Goal: Information Seeking & Learning: Find specific fact

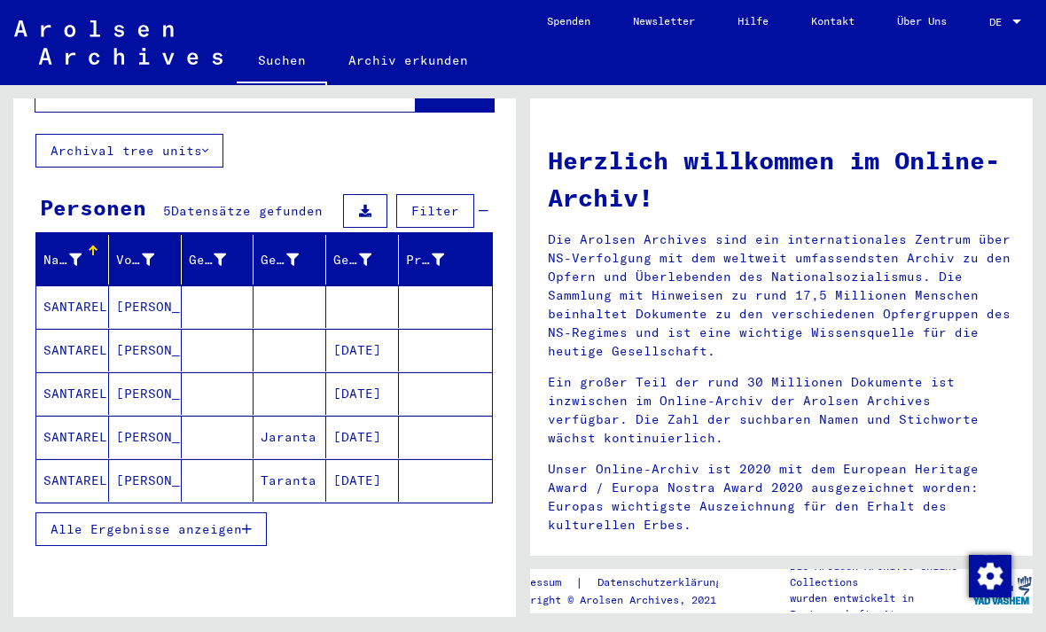
scroll to position [42, 0]
click at [258, 512] on button "Alle Ergebnisse anzeigen" at bounding box center [150, 529] width 231 height 34
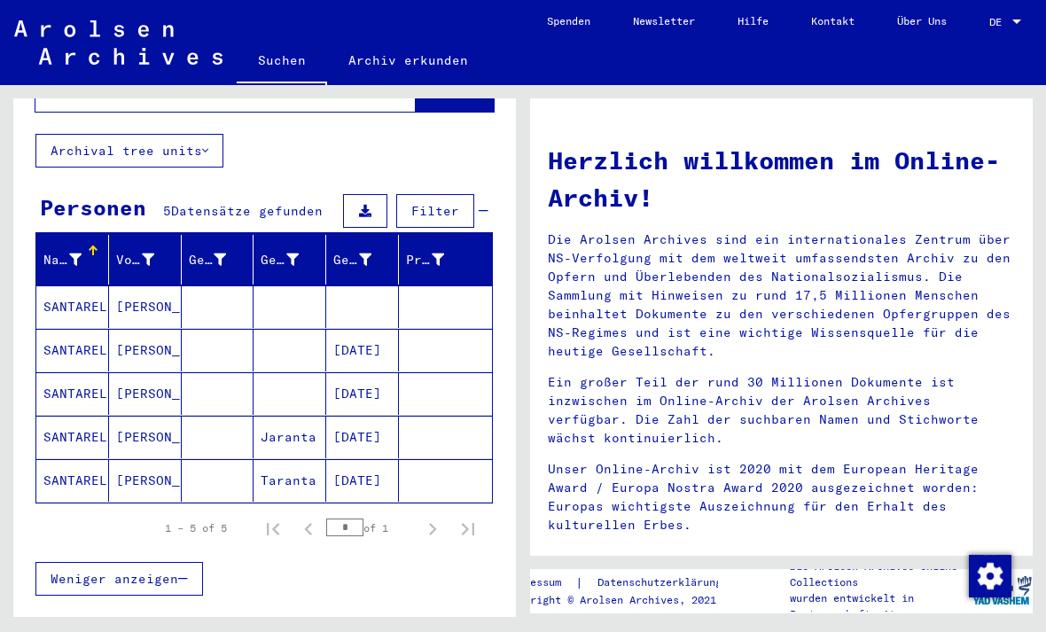
click at [228, 510] on div "1 – 5 of 5 * of 1" at bounding box center [315, 527] width 342 height 35
click at [136, 285] on mat-cell "[PERSON_NAME]" at bounding box center [145, 306] width 73 height 43
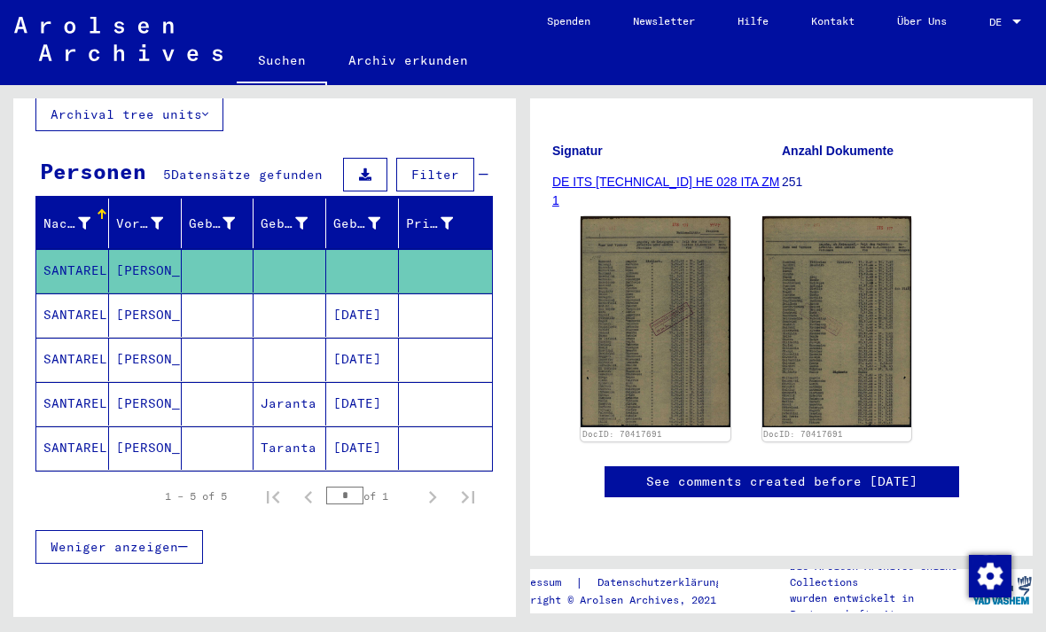
scroll to position [127, 0]
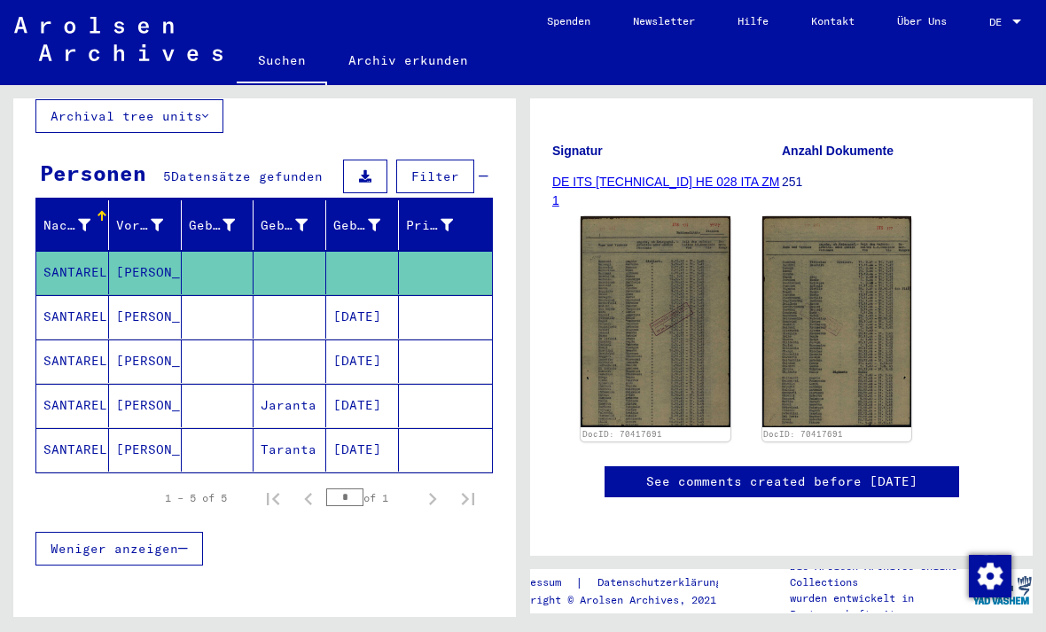
click at [89, 295] on mat-cell "SANTARELLI" at bounding box center [72, 316] width 73 height 43
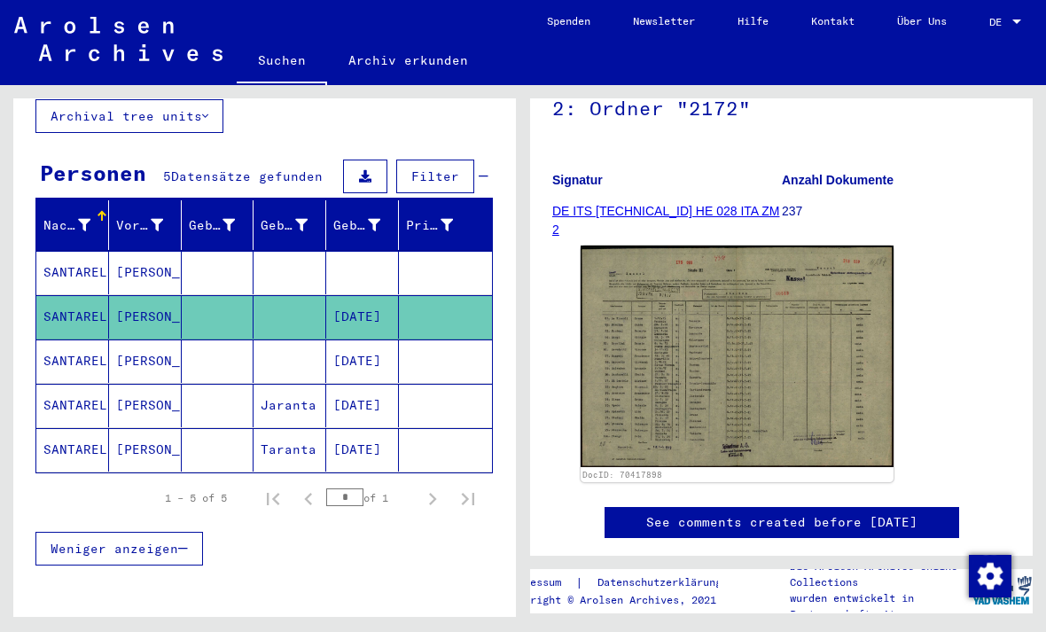
scroll to position [246, 0]
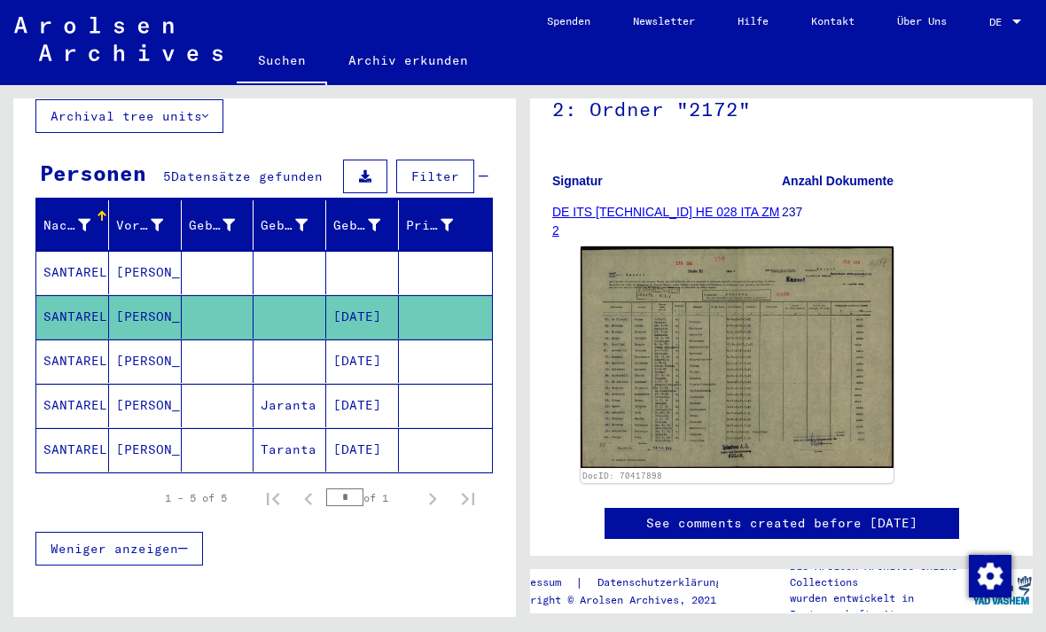
click at [80, 339] on mat-cell "SANTARELLI" at bounding box center [72, 360] width 73 height 43
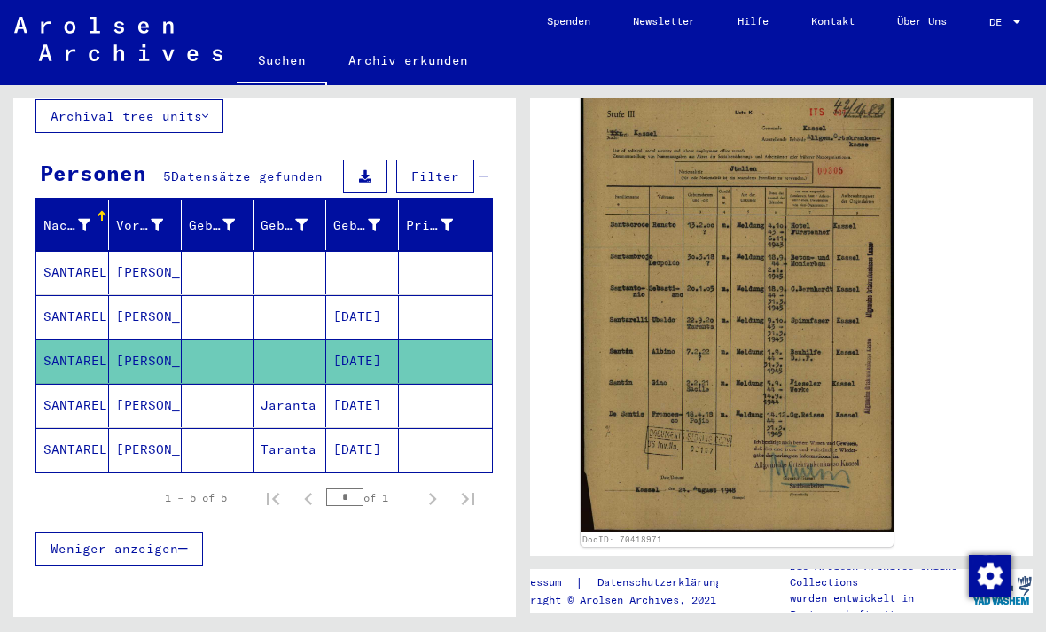
scroll to position [404, 0]
click at [97, 295] on mat-cell "SANTARELLI" at bounding box center [72, 316] width 73 height 43
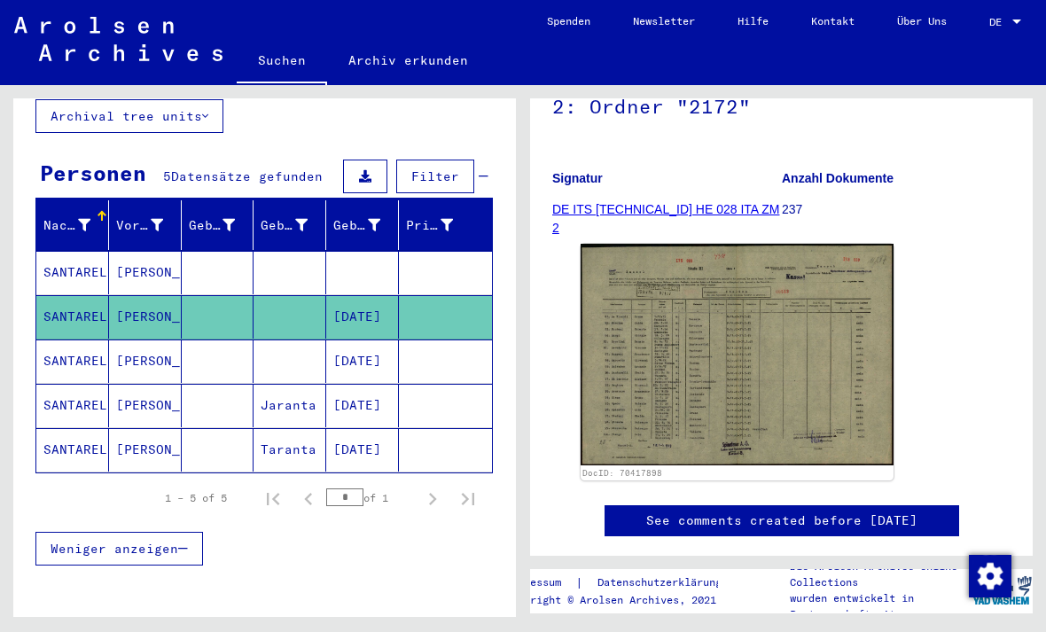
scroll to position [247, 0]
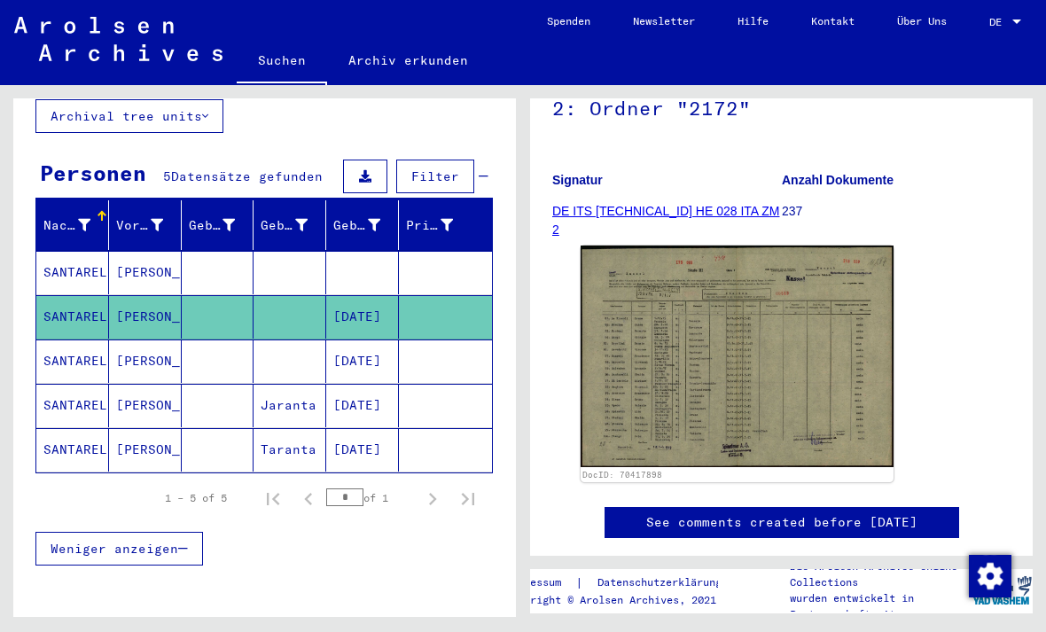
click at [715, 338] on img at bounding box center [736, 356] width 313 height 222
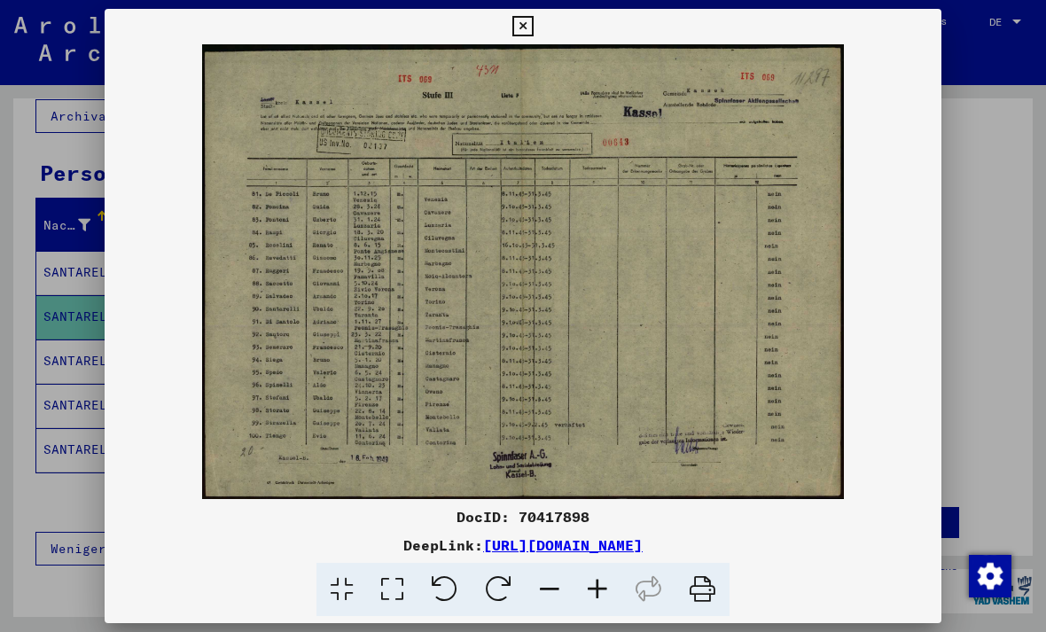
click at [70, 353] on div at bounding box center [523, 316] width 1046 height 632
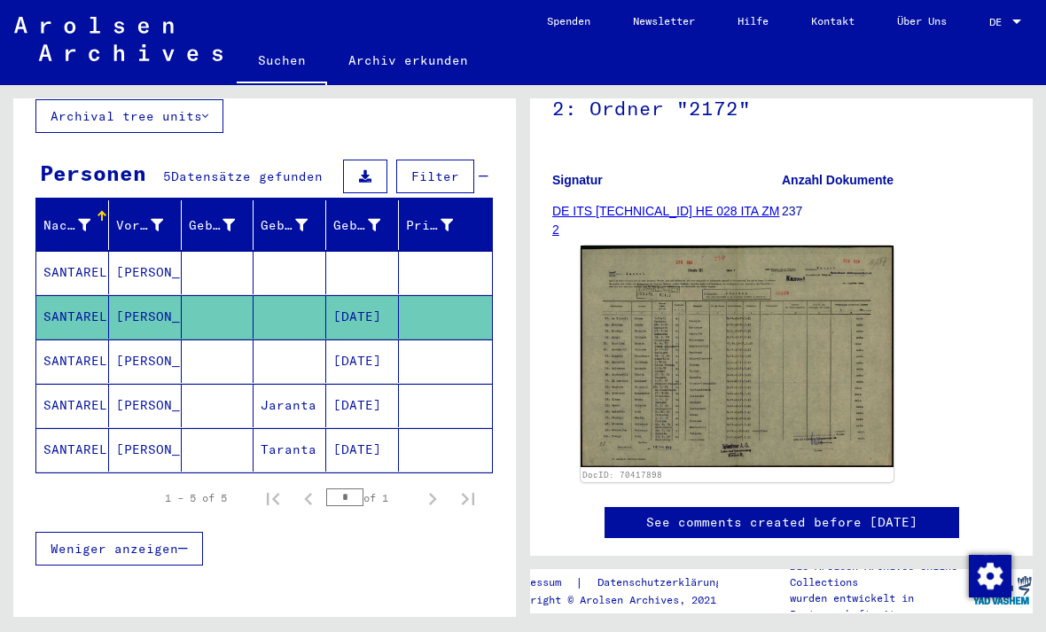
click at [73, 251] on mat-cell "SANTARELLI" at bounding box center [72, 272] width 73 height 43
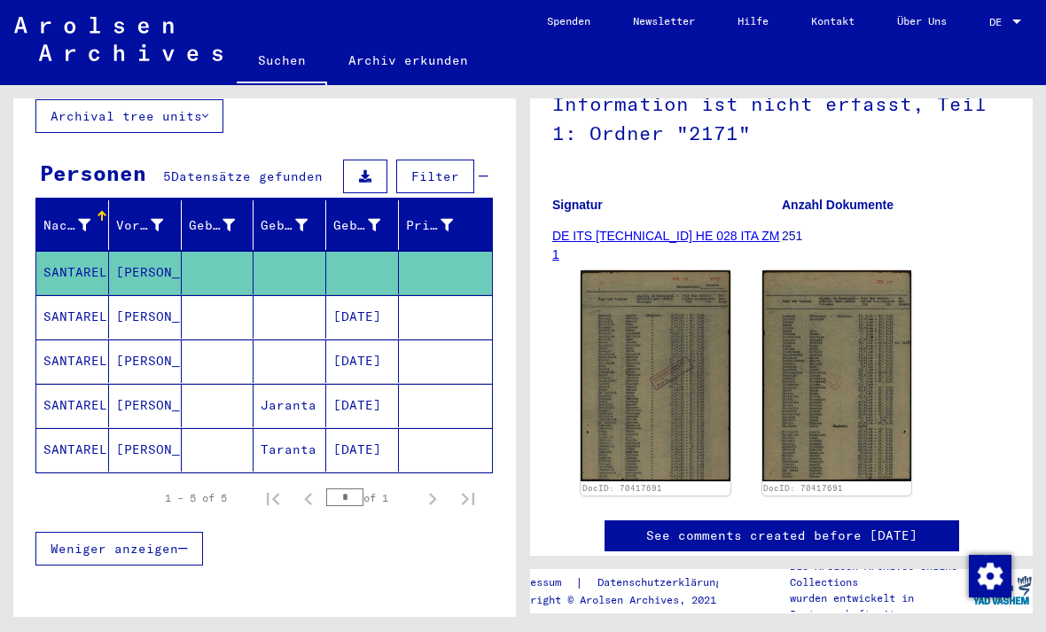
scroll to position [224, 0]
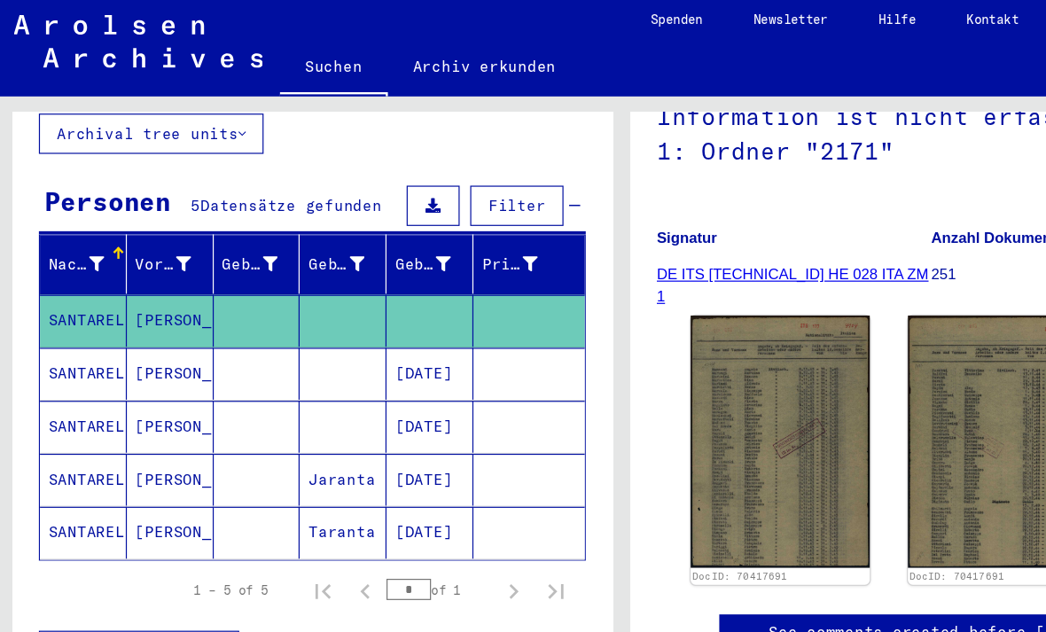
click at [72, 339] on mat-cell "SANTARELLI" at bounding box center [72, 360] width 73 height 43
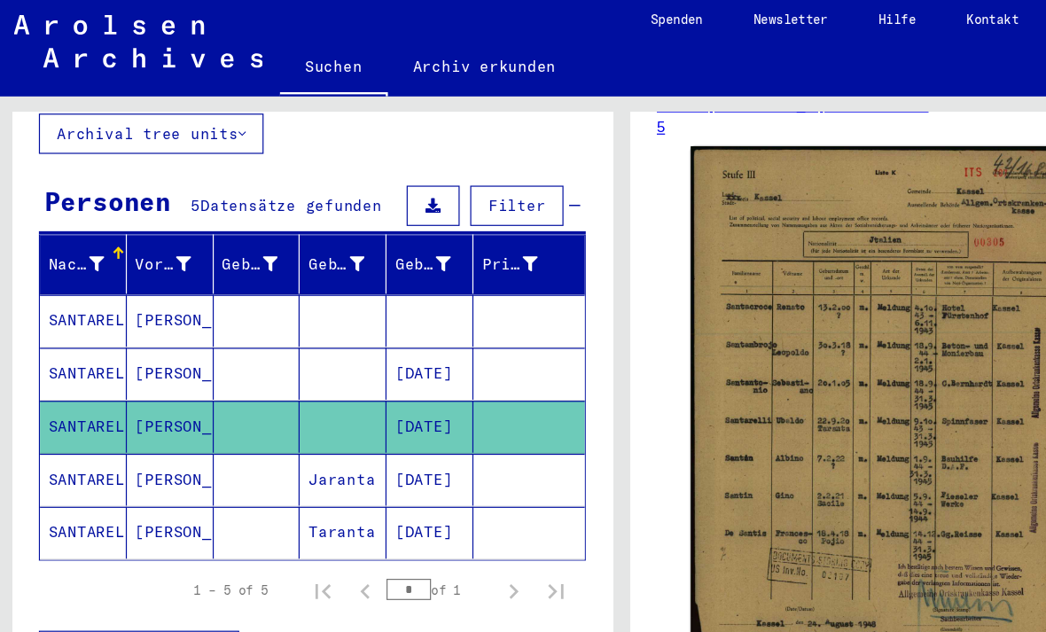
scroll to position [365, 0]
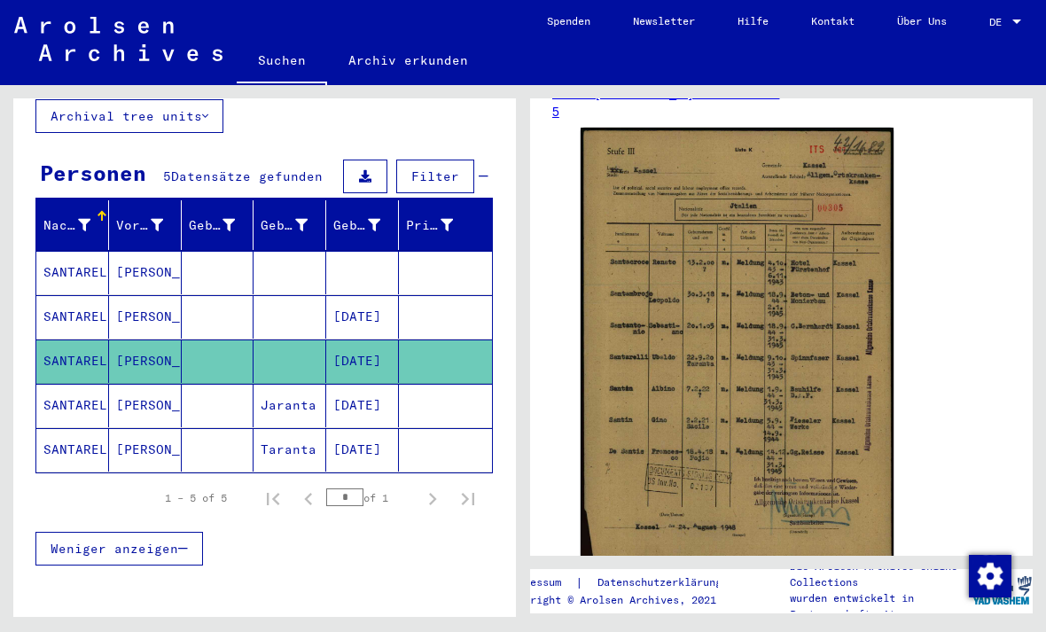
click at [802, 338] on img at bounding box center [736, 348] width 313 height 441
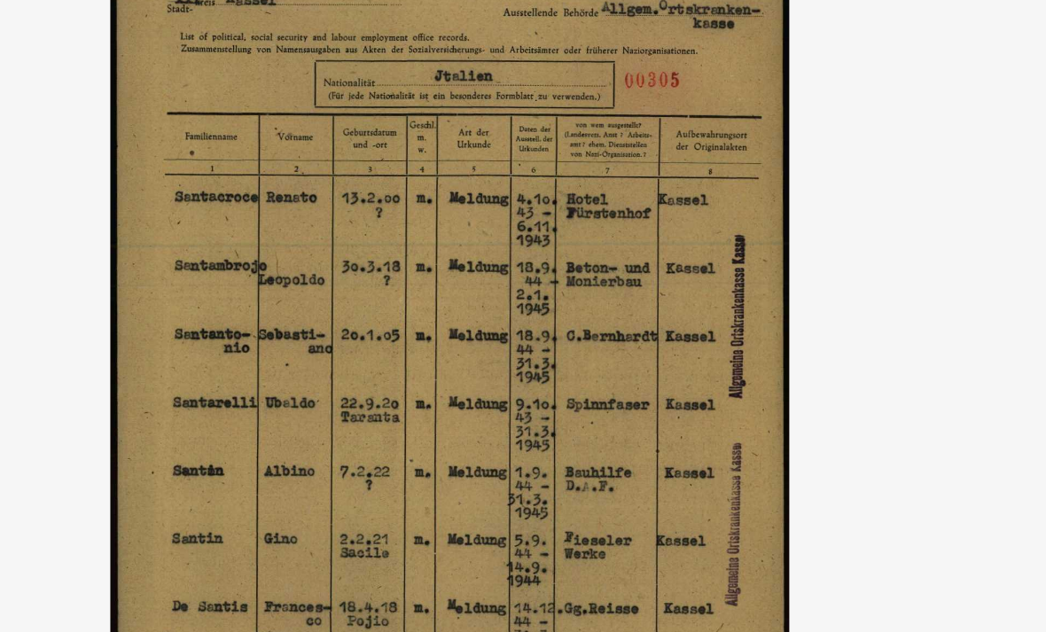
click at [334, 115] on img at bounding box center [523, 271] width 836 height 399
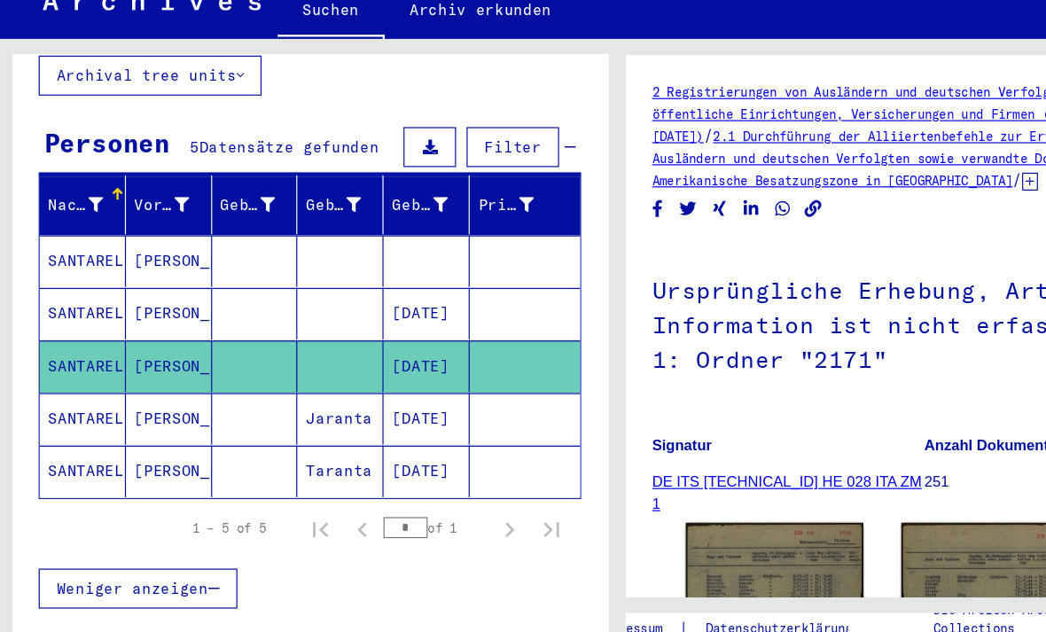
click at [79, 384] on mat-cell "SANTARELLI" at bounding box center [72, 405] width 73 height 43
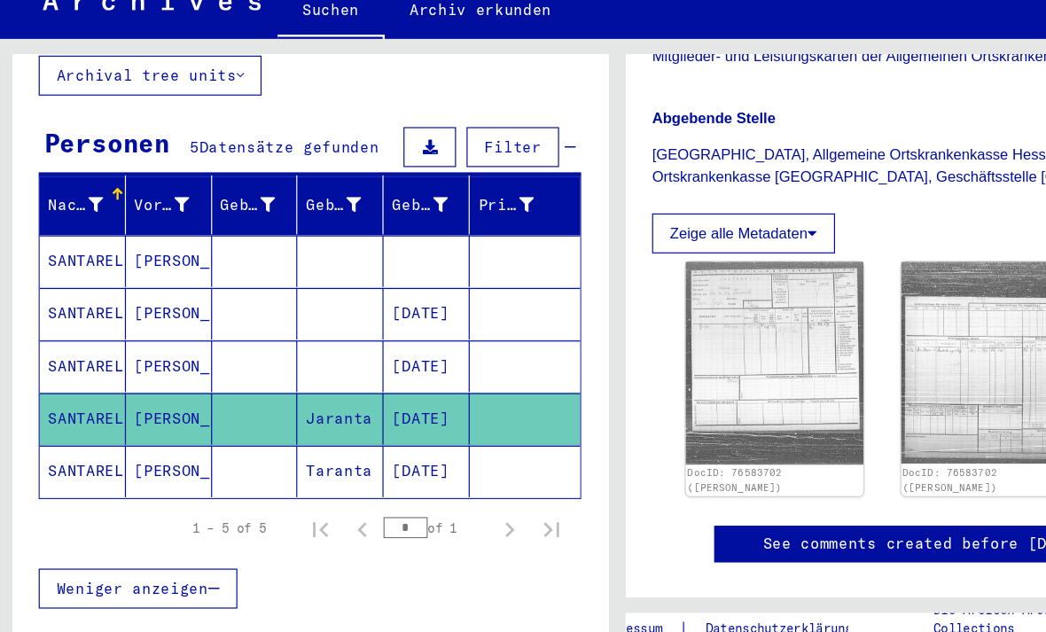
scroll to position [421, 0]
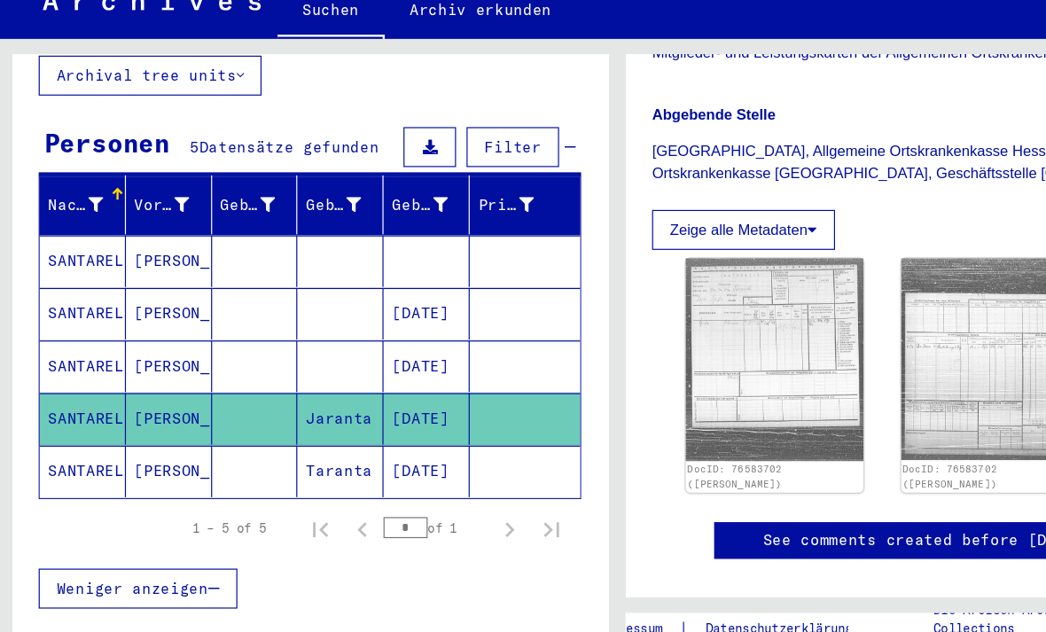
click at [79, 428] on mat-cell "SANTARELLI" at bounding box center [72, 449] width 73 height 43
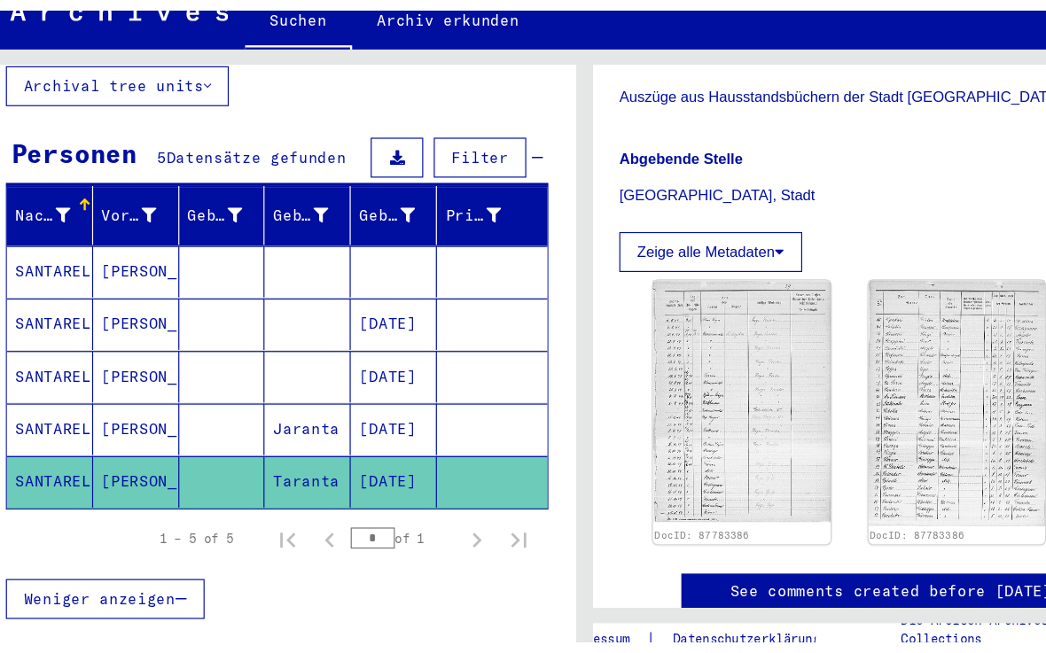
scroll to position [396, 0]
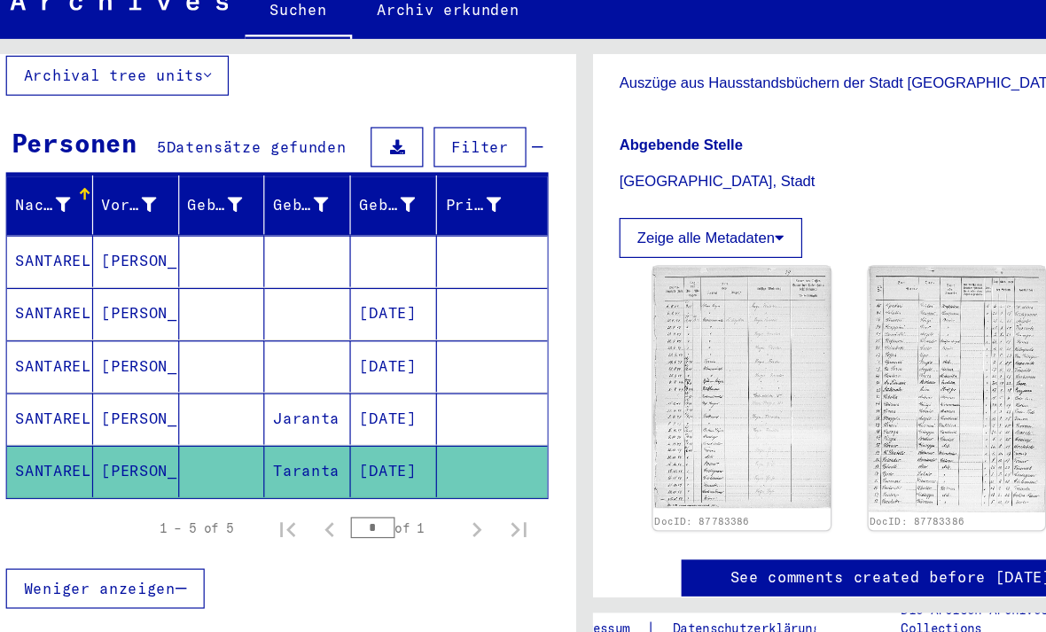
click at [798, 316] on img at bounding box center [837, 379] width 150 height 207
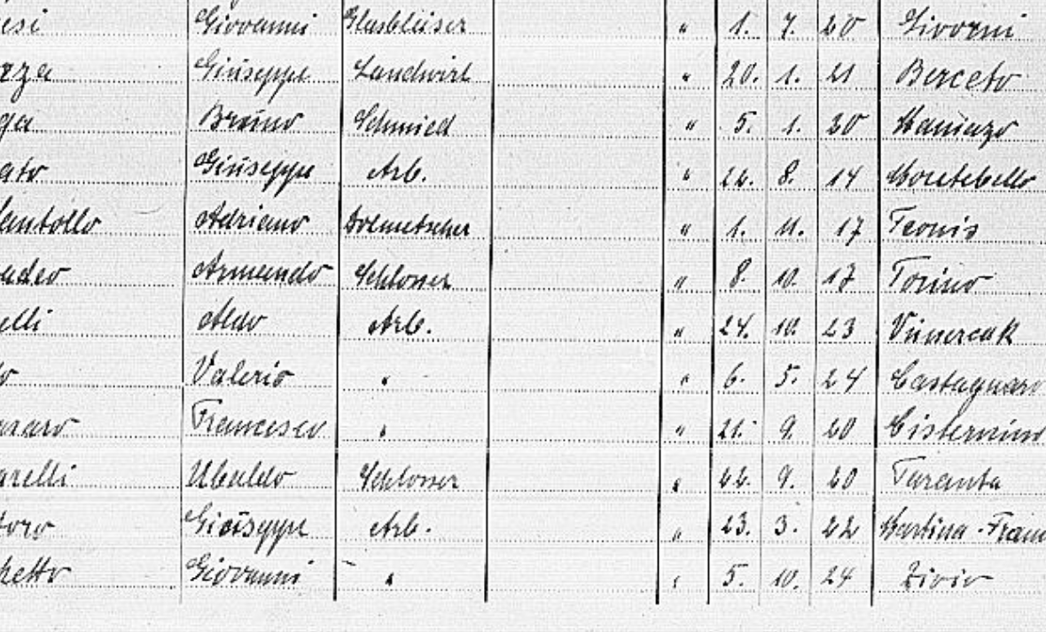
click at [165, 94] on img at bounding box center [523, 271] width 716 height 355
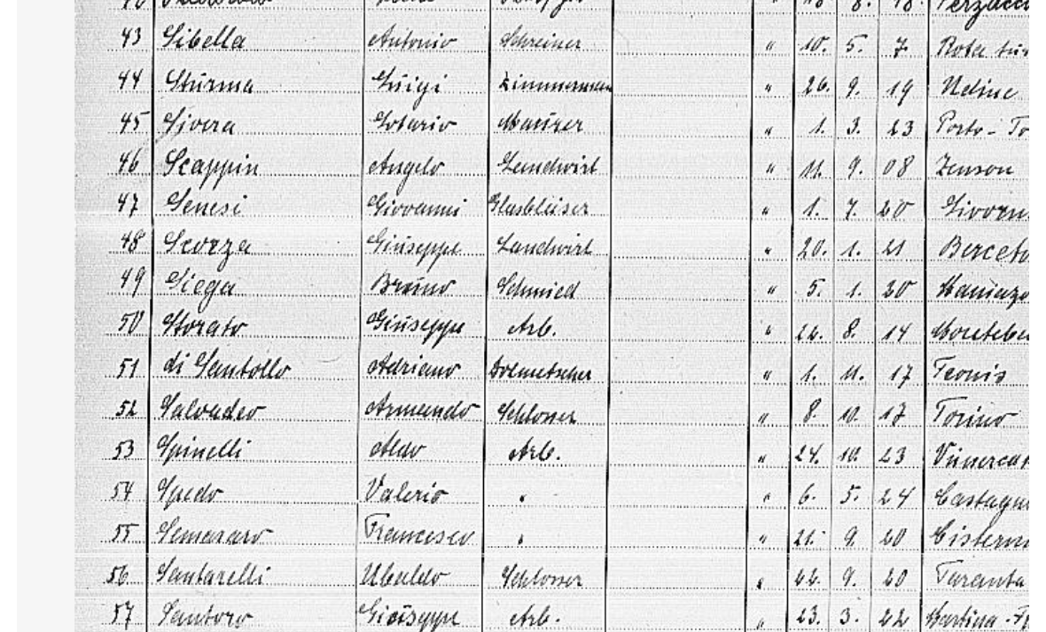
scroll to position [0, 0]
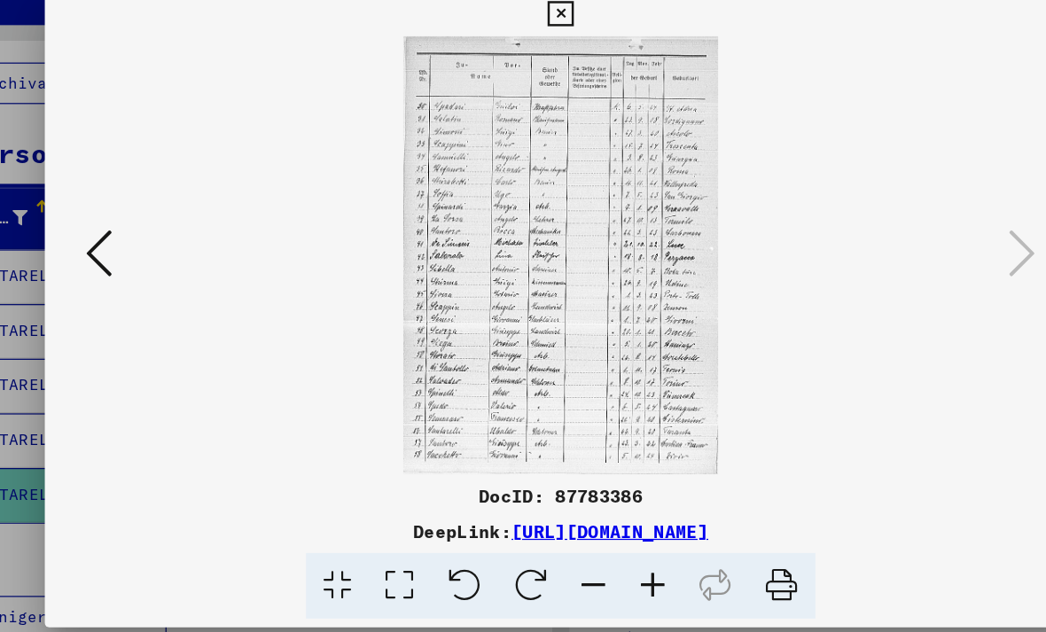
click at [133, 246] on button at bounding box center [149, 271] width 32 height 51
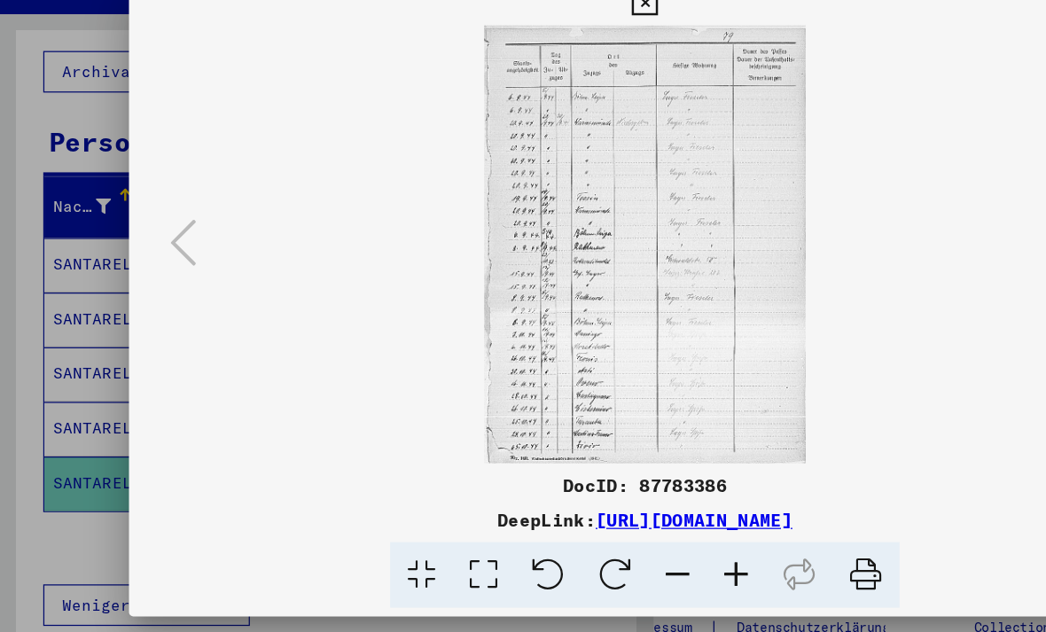
click at [717, 523] on div at bounding box center [523, 316] width 1046 height 632
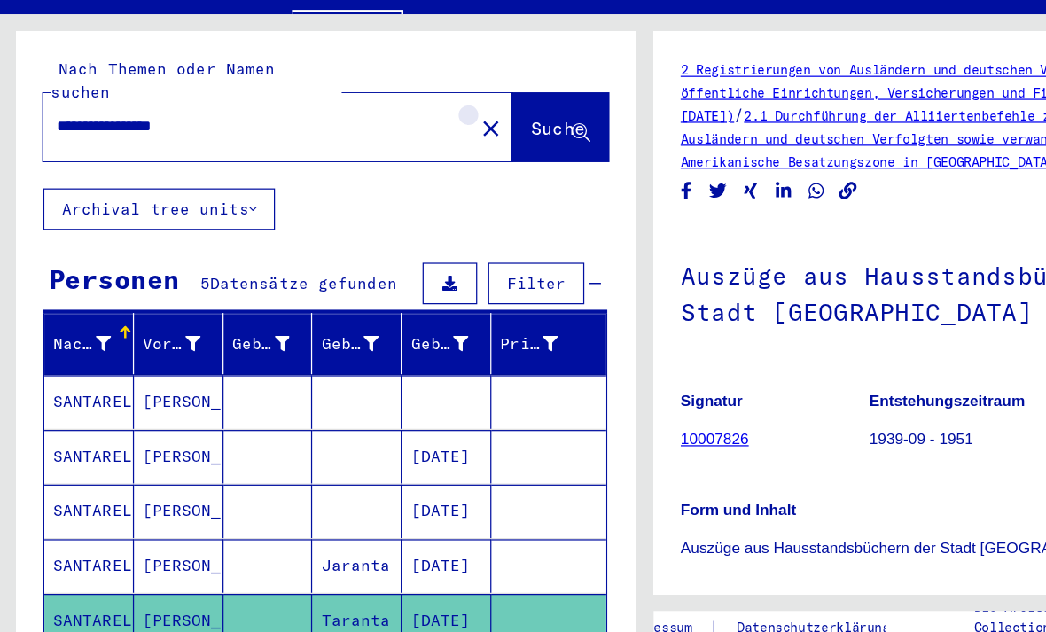
click at [387, 167] on mat-icon "close" at bounding box center [397, 177] width 21 height 21
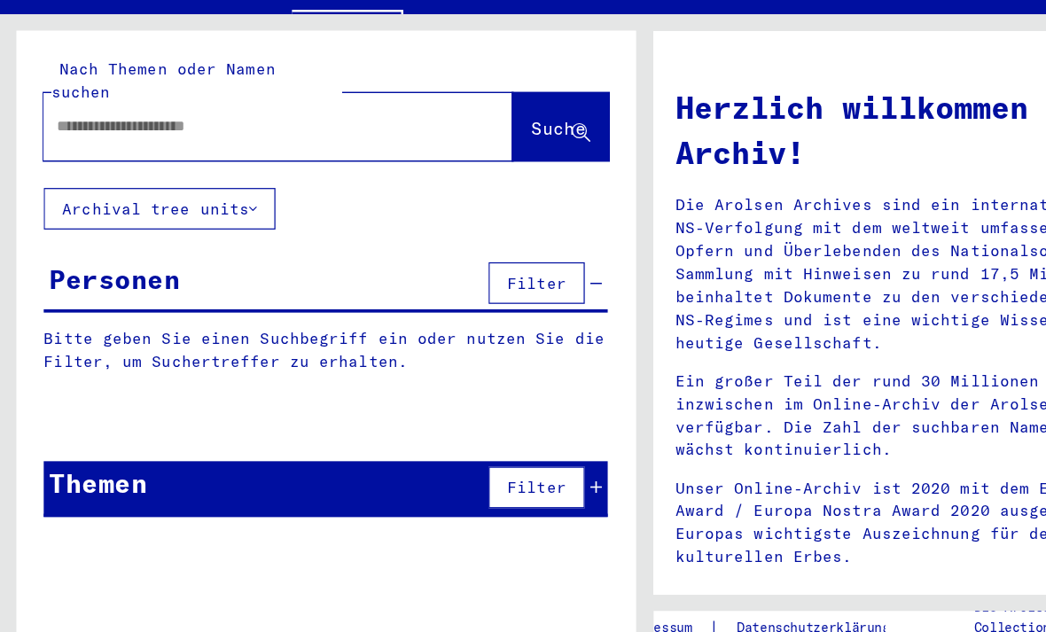
click at [85, 167] on input "text" at bounding box center [204, 176] width 316 height 19
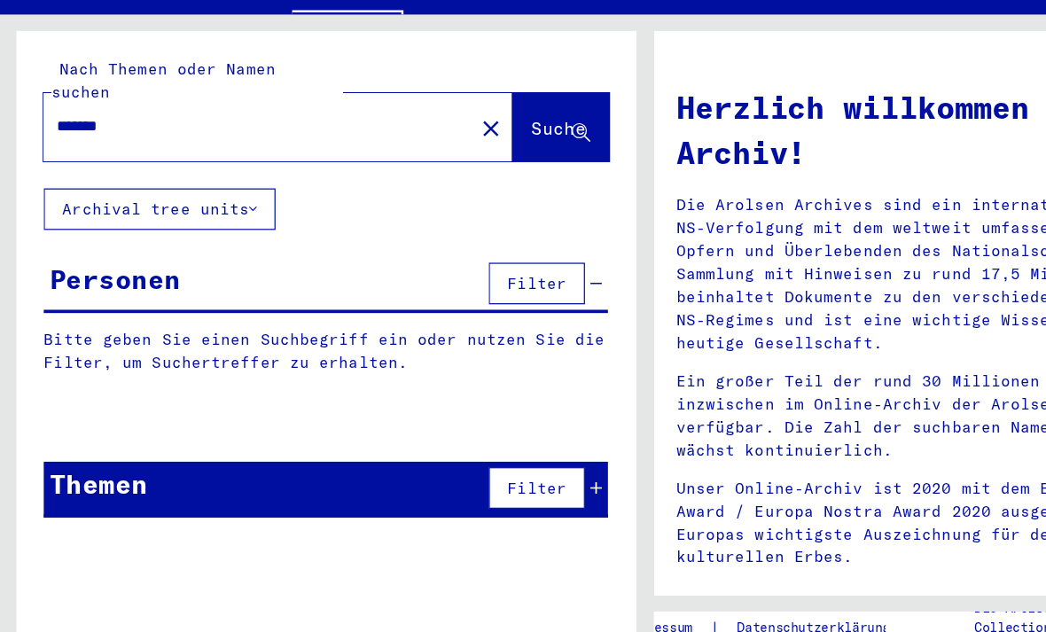
click at [454, 168] on span "Suche" at bounding box center [453, 177] width 44 height 18
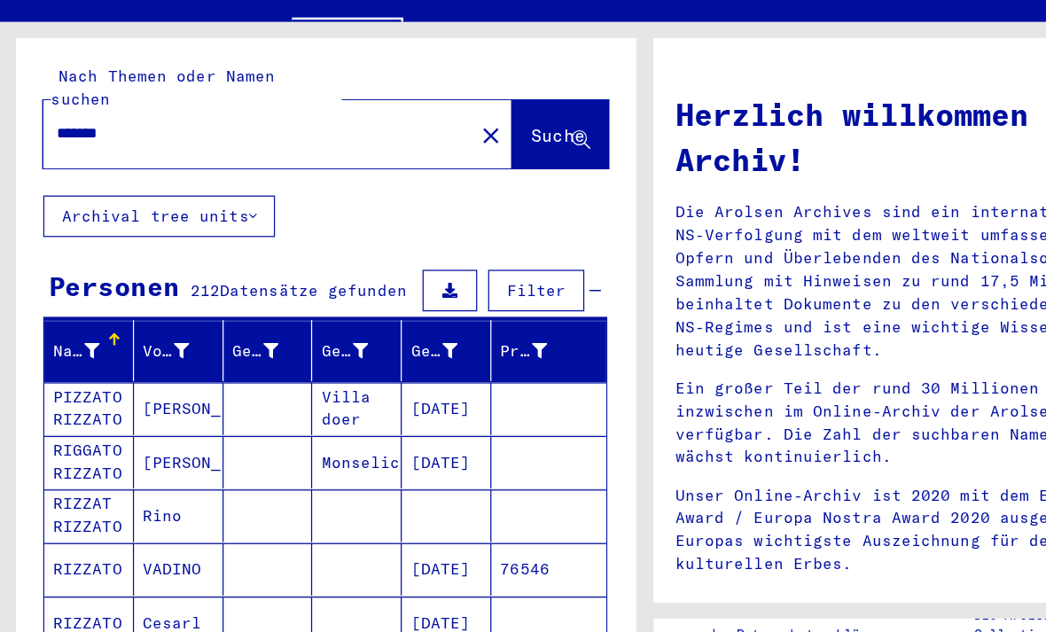
click at [82, 167] on input "*******" at bounding box center [204, 176] width 316 height 19
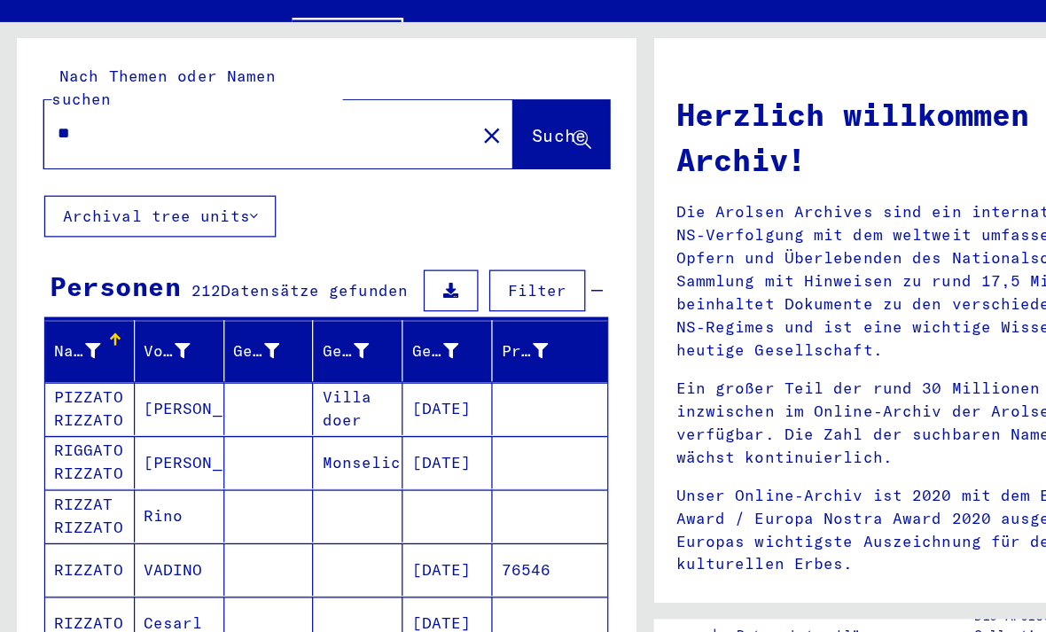
type input "*"
type input "******"
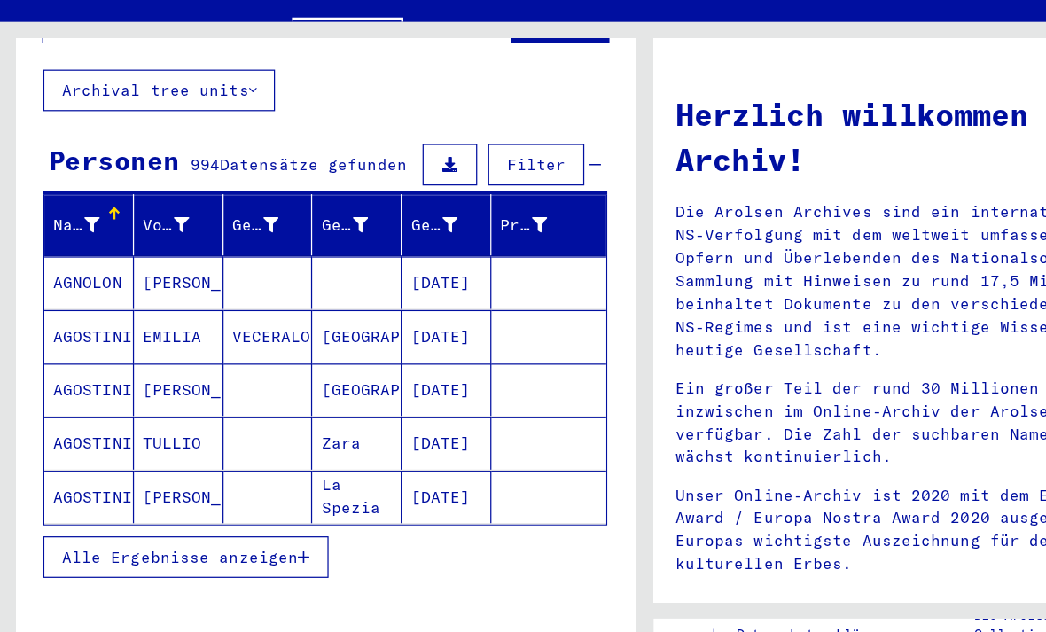
scroll to position [105, 0]
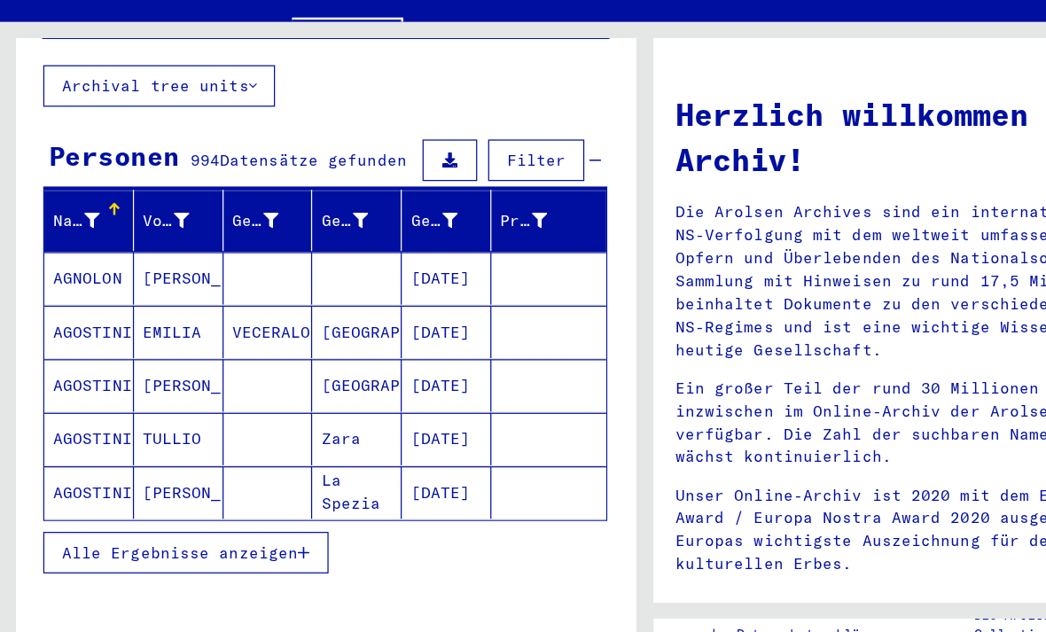
click at [246, 509] on icon "button" at bounding box center [247, 515] width 10 height 12
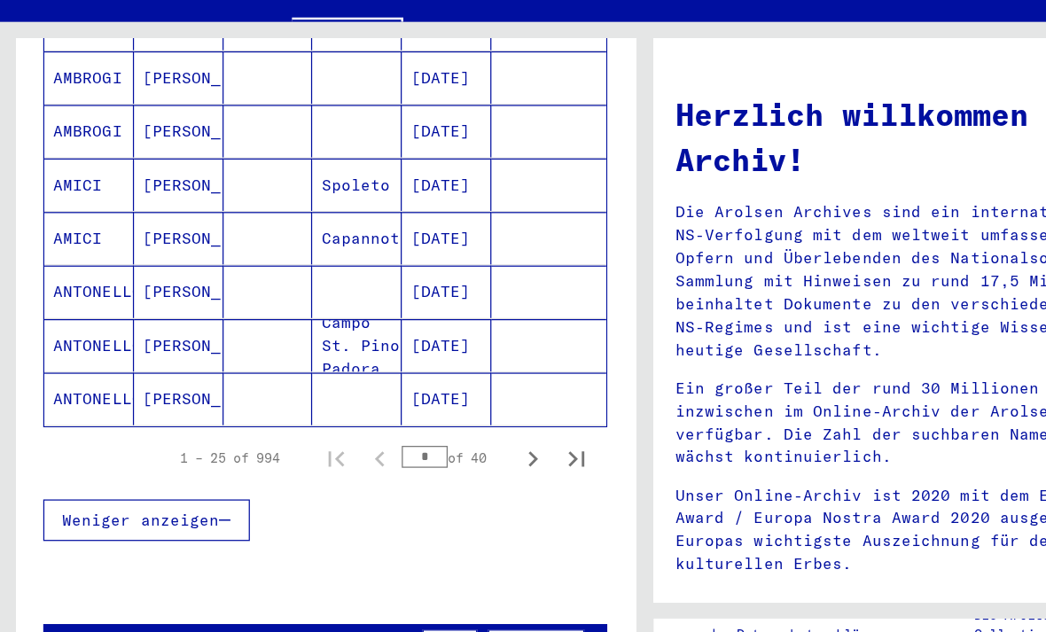
scroll to position [1059, 0]
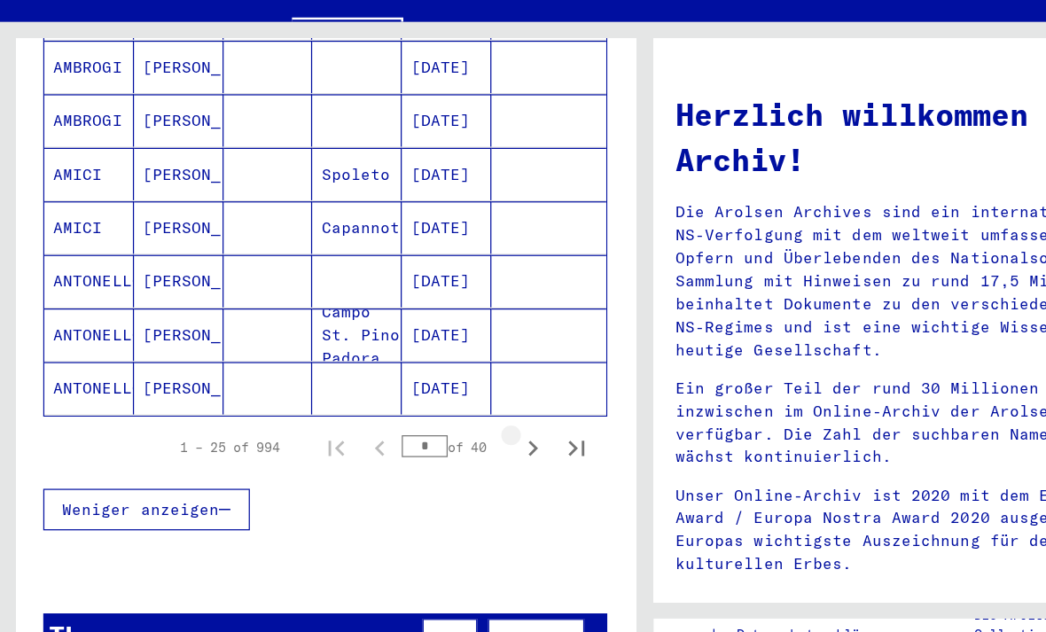
click at [431, 424] on icon "Next page" at bounding box center [433, 430] width 8 height 12
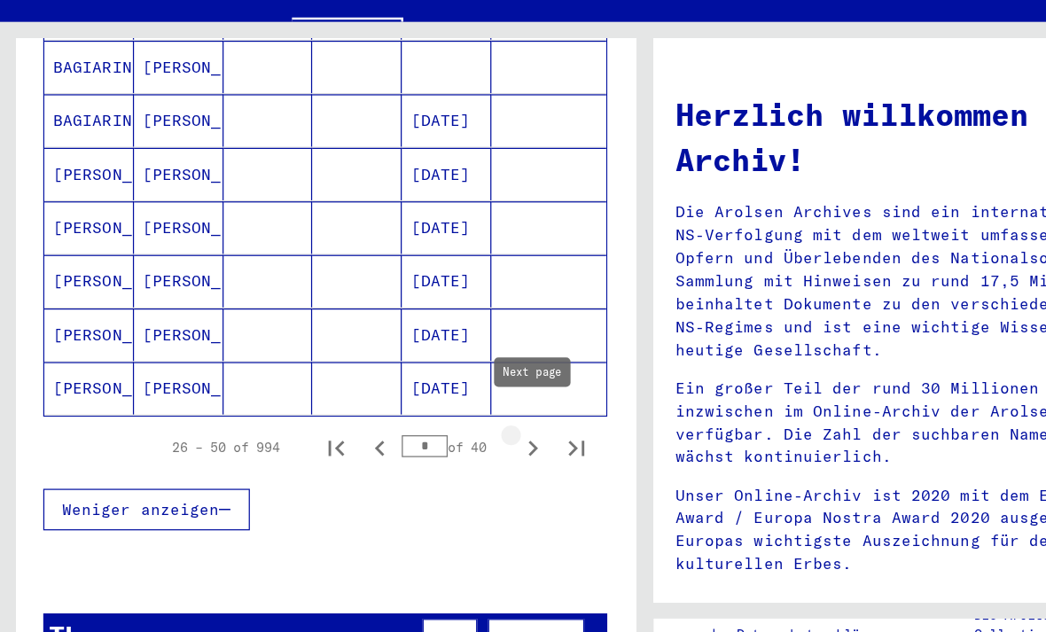
click at [430, 418] on icon "Next page" at bounding box center [432, 430] width 25 height 25
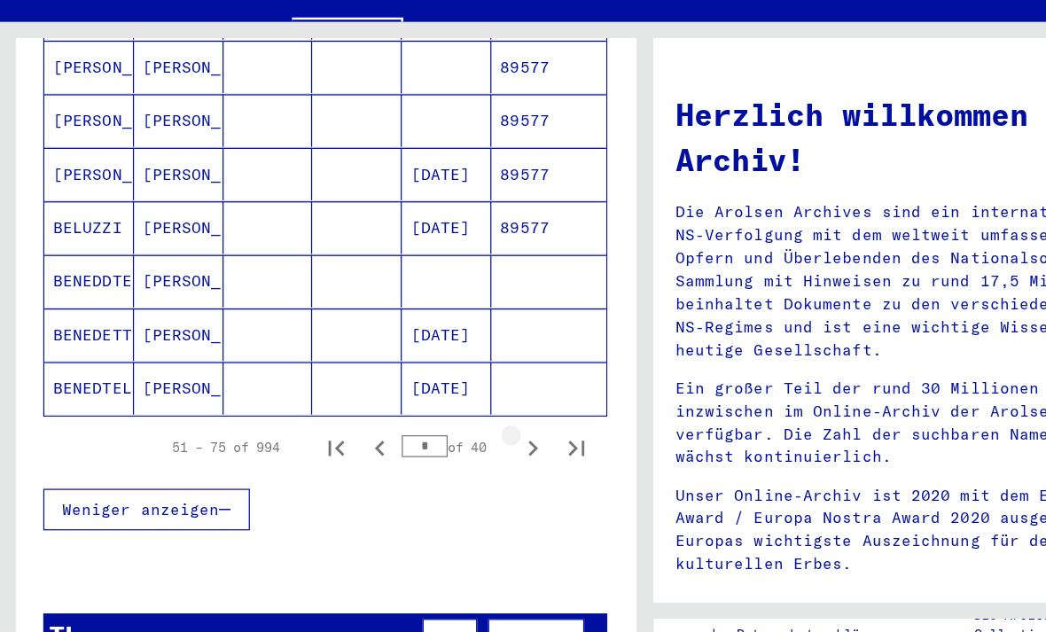
click at [432, 418] on icon "Next page" at bounding box center [432, 430] width 25 height 25
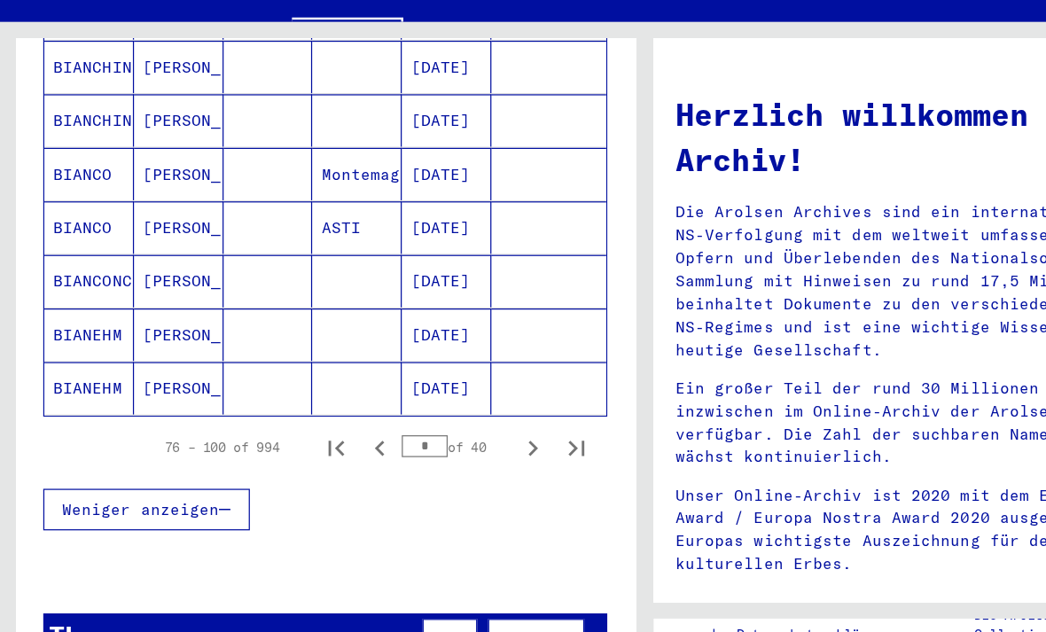
click at [431, 418] on icon "Next page" at bounding box center [432, 430] width 25 height 25
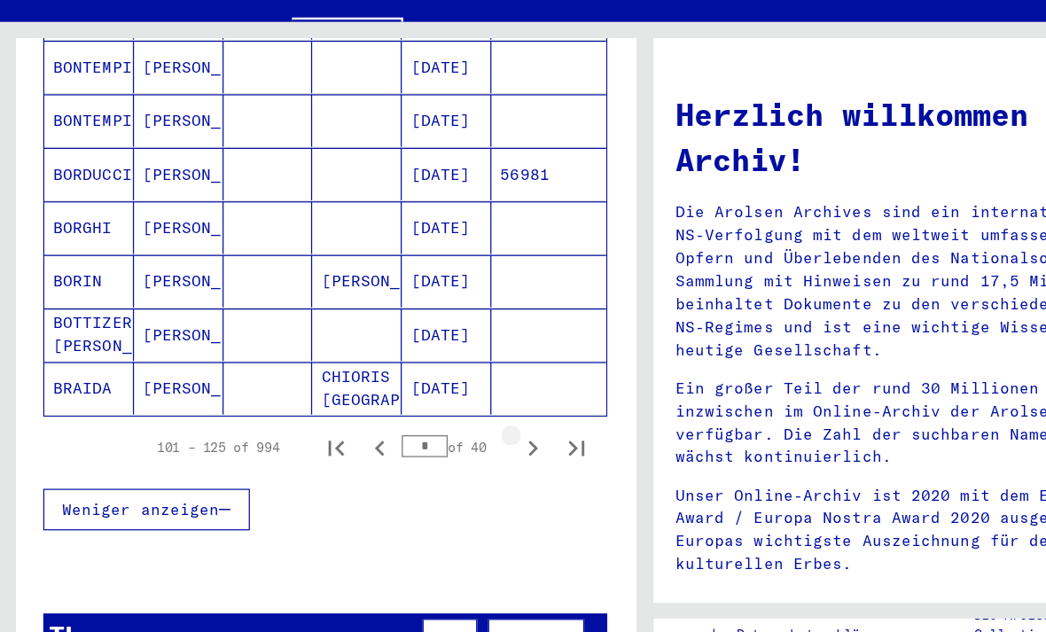
click at [432, 418] on icon "Next page" at bounding box center [432, 430] width 25 height 25
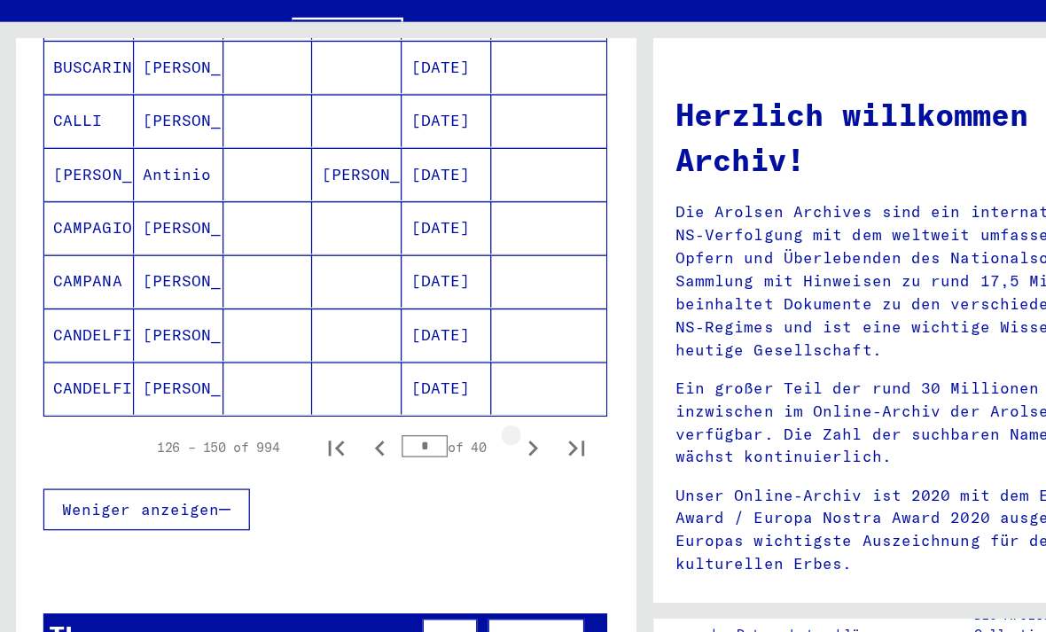
click at [432, 424] on icon "Next page" at bounding box center [433, 430] width 8 height 12
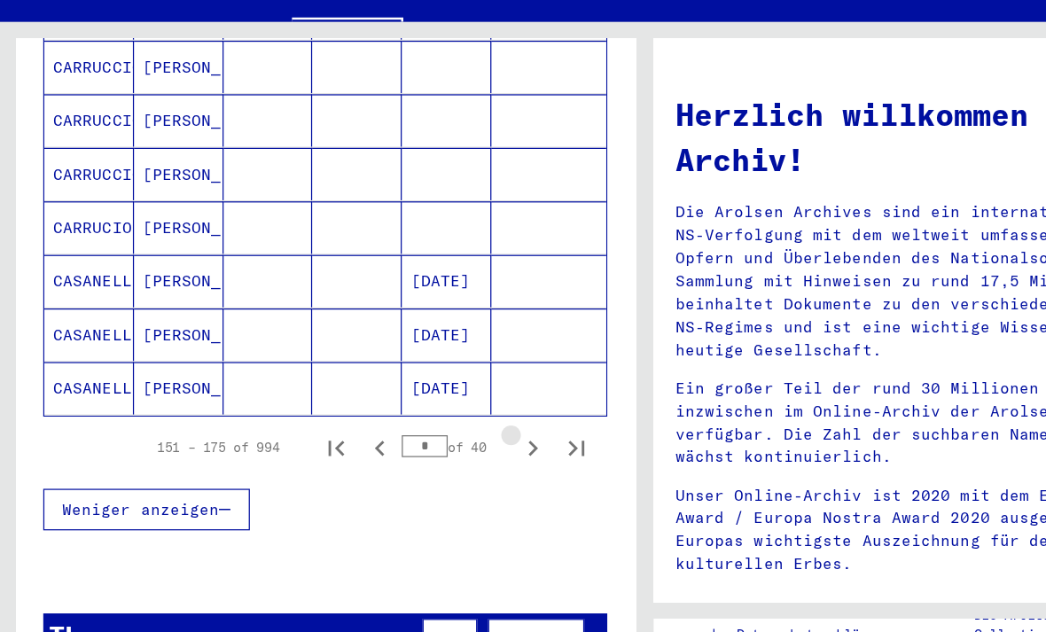
click at [427, 418] on icon "Next page" at bounding box center [432, 430] width 25 height 25
click at [426, 418] on icon "Next page" at bounding box center [432, 430] width 25 height 25
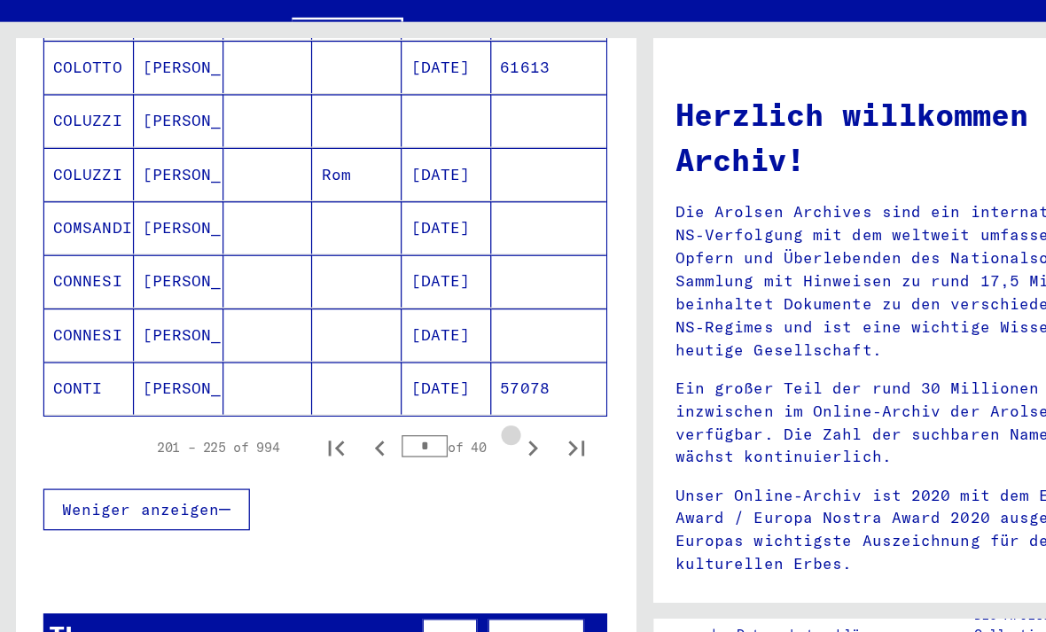
click at [425, 418] on icon "Next page" at bounding box center [432, 430] width 25 height 25
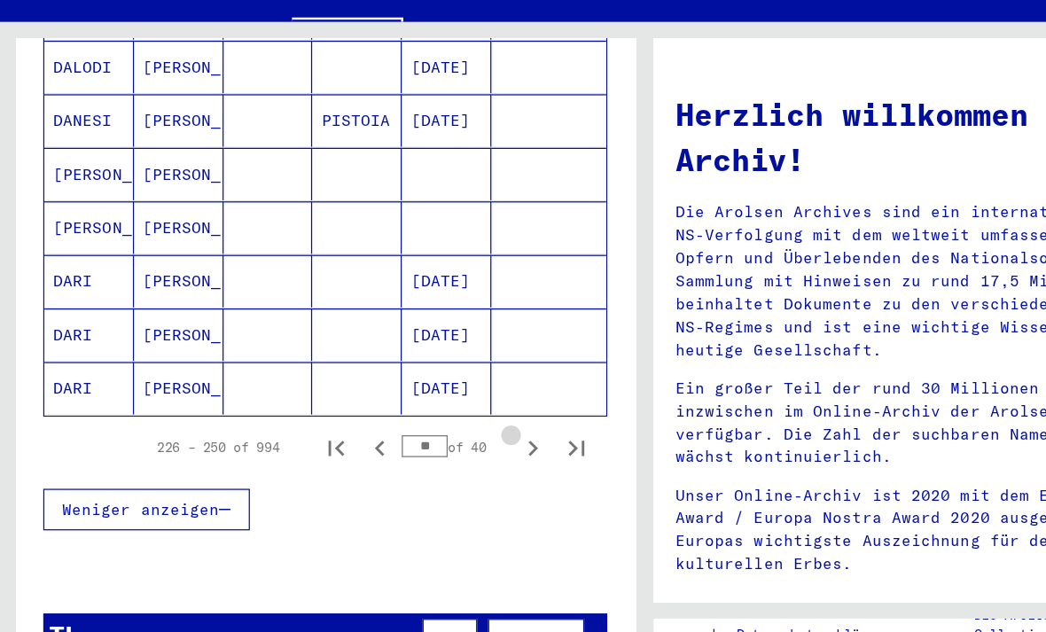
click at [424, 418] on icon "Next page" at bounding box center [432, 430] width 25 height 25
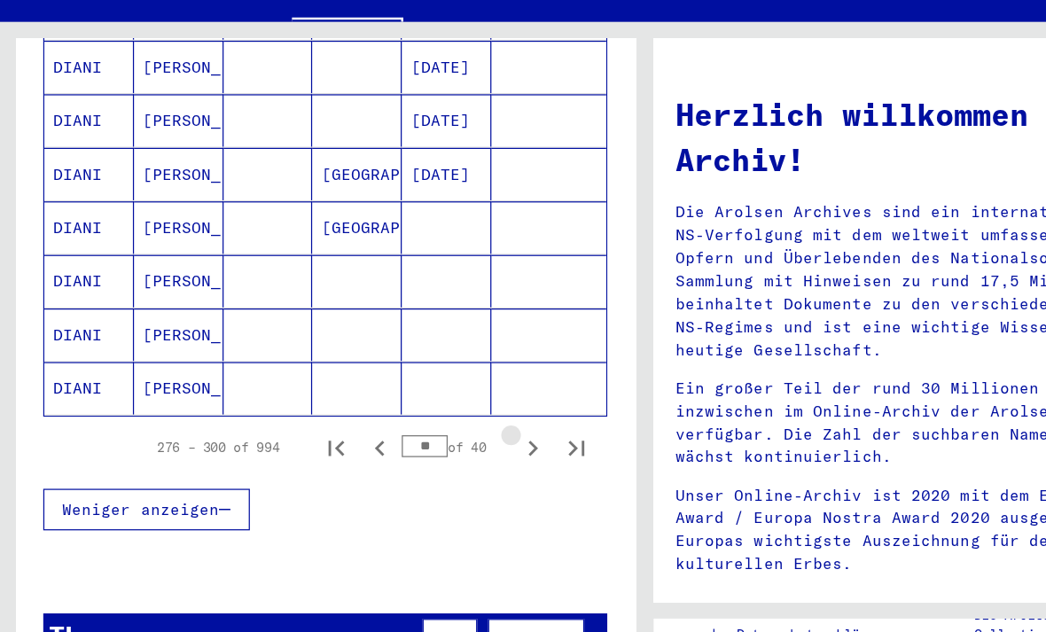
click at [424, 418] on icon "Next page" at bounding box center [432, 430] width 25 height 25
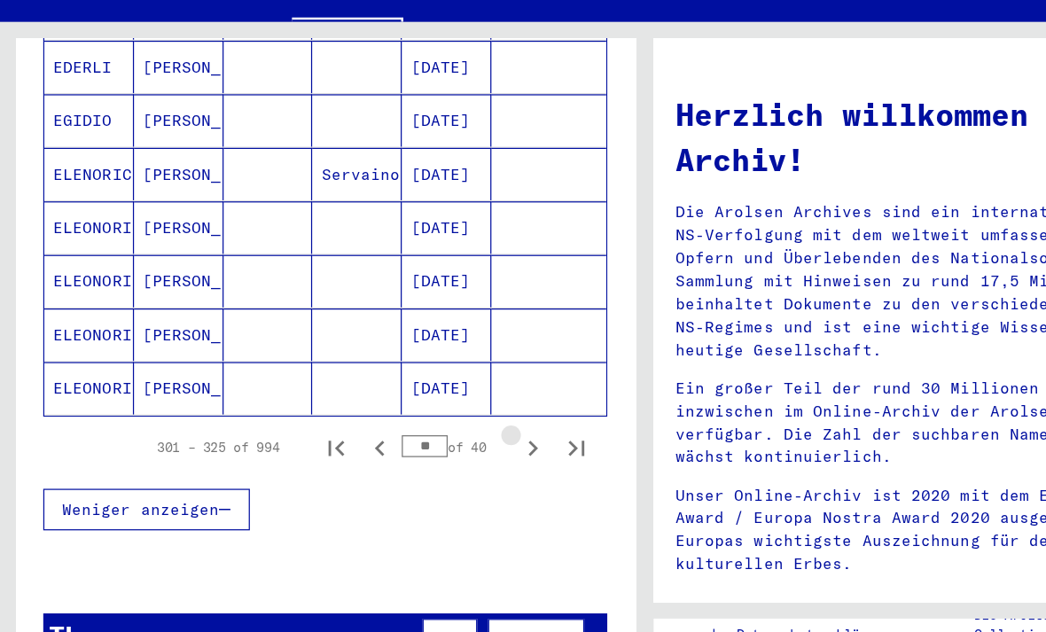
click at [423, 418] on icon "Next page" at bounding box center [432, 430] width 25 height 25
click at [425, 418] on icon "Next page" at bounding box center [432, 430] width 25 height 25
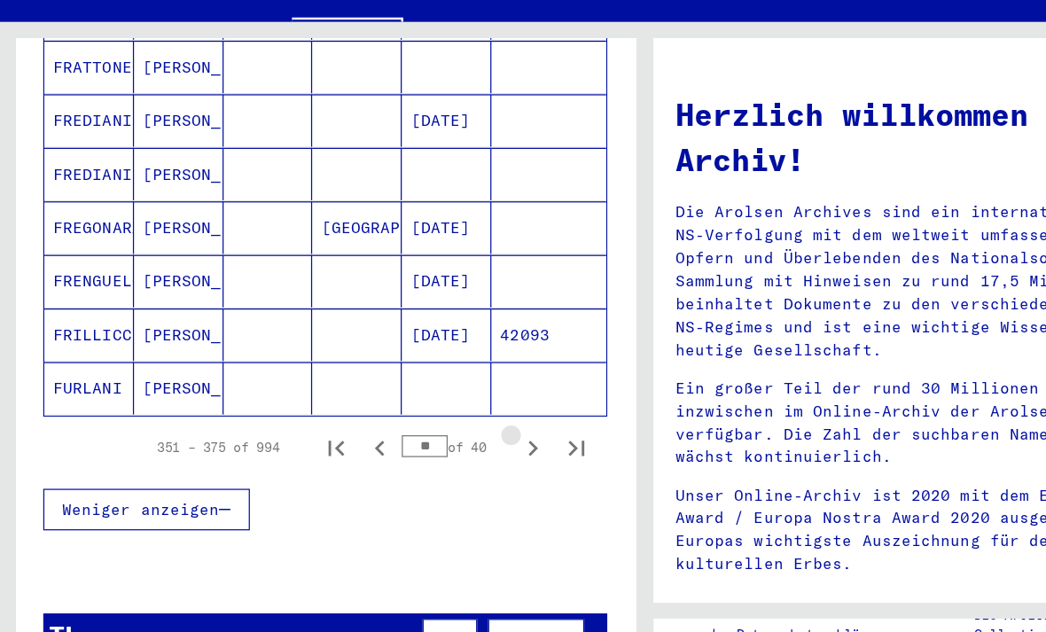
click at [421, 418] on icon "Next page" at bounding box center [432, 430] width 25 height 25
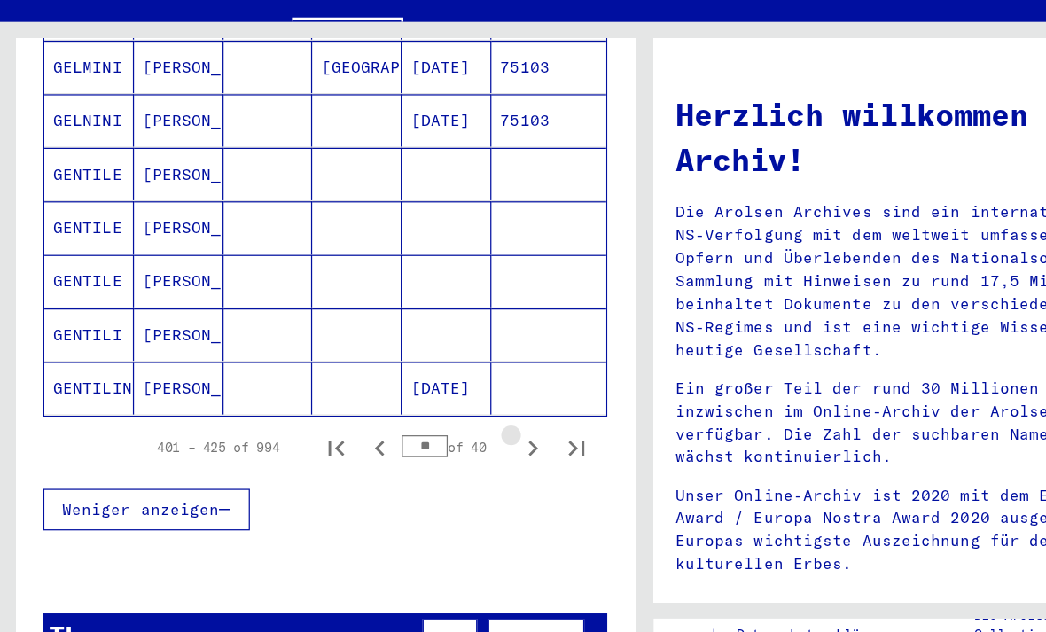
click at [424, 418] on icon "Next page" at bounding box center [432, 430] width 25 height 25
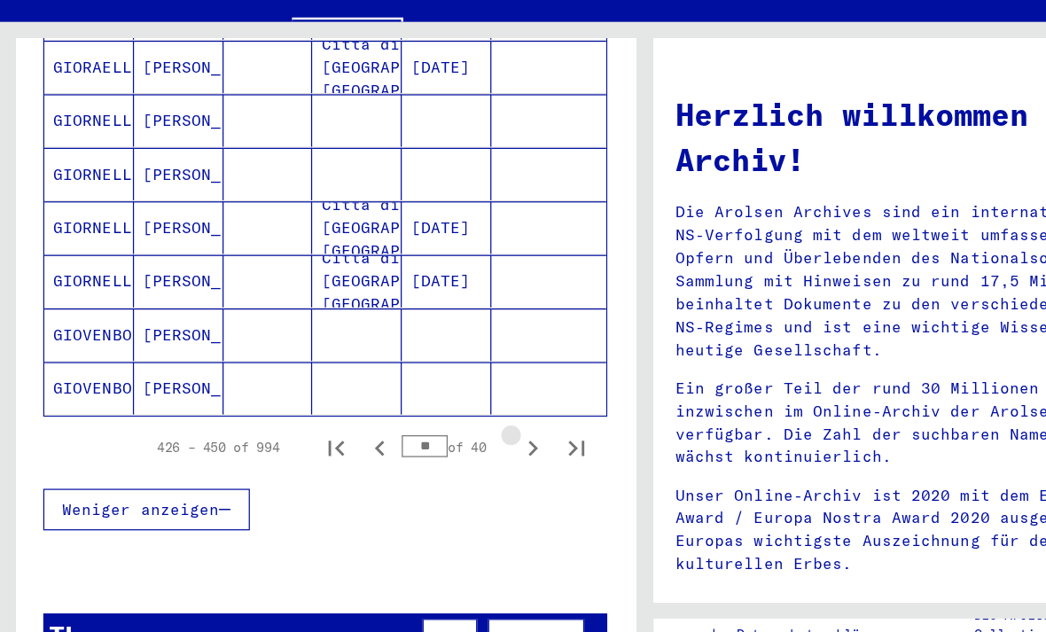
click at [425, 418] on icon "Next page" at bounding box center [432, 430] width 25 height 25
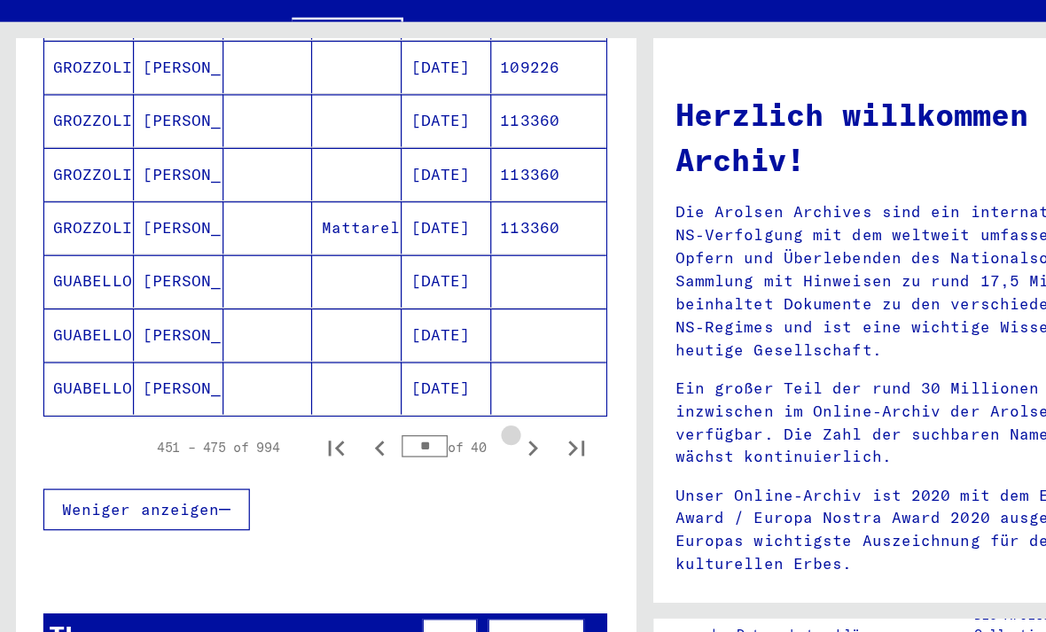
click at [425, 418] on icon "Next page" at bounding box center [432, 430] width 25 height 25
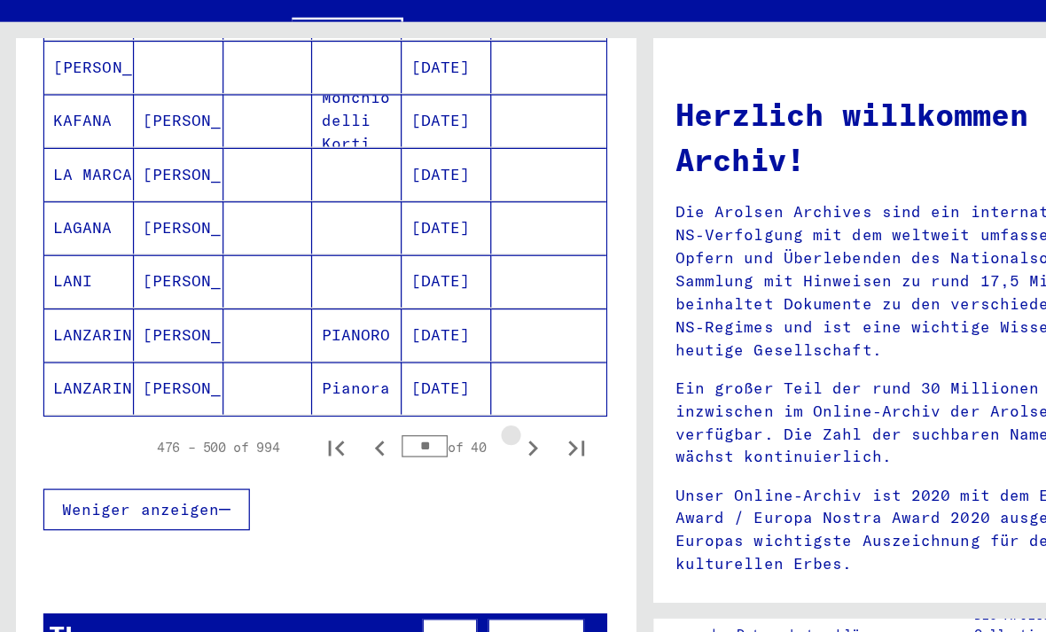
click at [424, 418] on icon "Next page" at bounding box center [432, 430] width 25 height 25
click at [426, 418] on icon "Next page" at bounding box center [432, 430] width 25 height 25
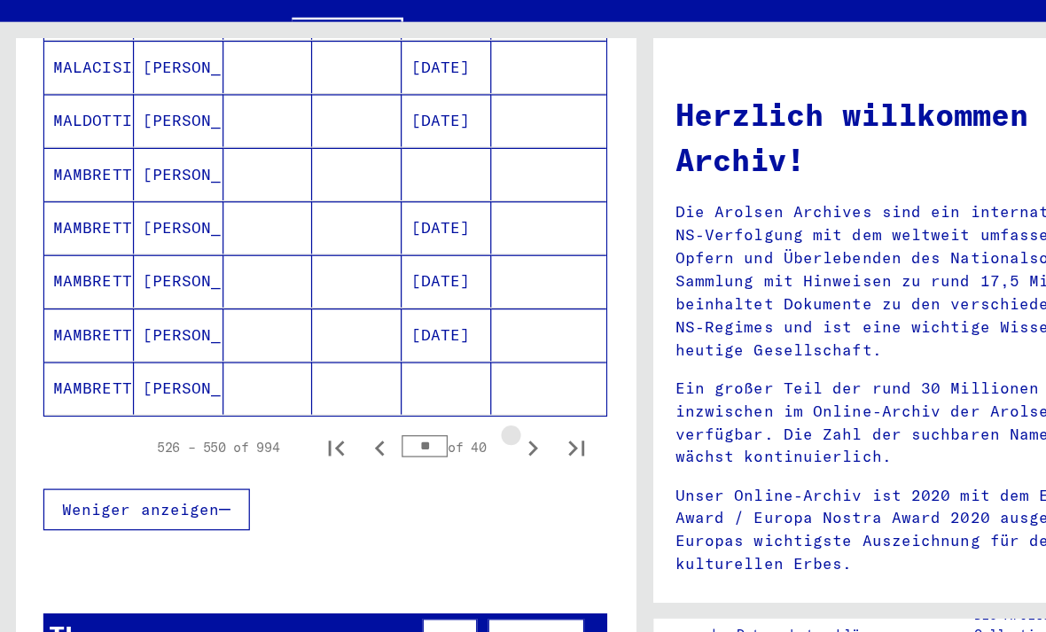
click at [425, 418] on icon "Next page" at bounding box center [432, 430] width 25 height 25
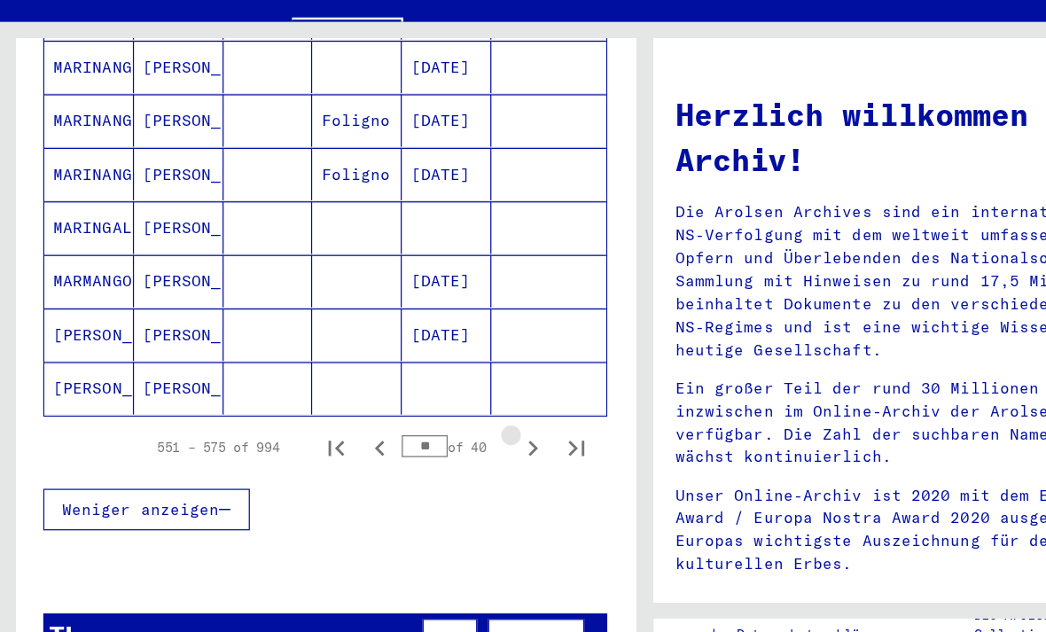
click at [424, 418] on icon "Next page" at bounding box center [432, 430] width 25 height 25
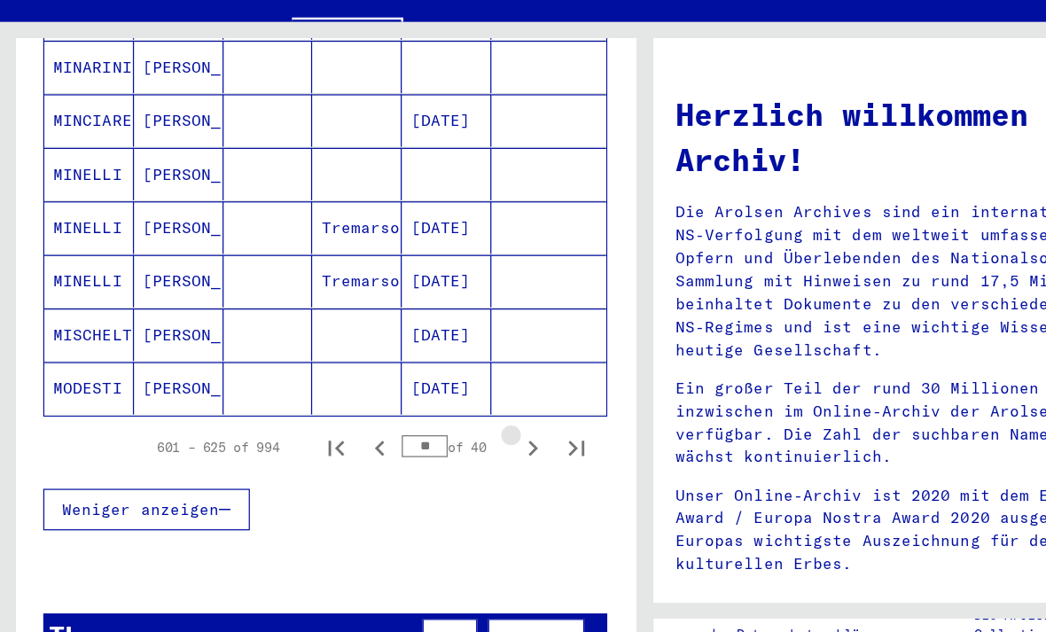
click at [425, 418] on icon "Next page" at bounding box center [432, 430] width 25 height 25
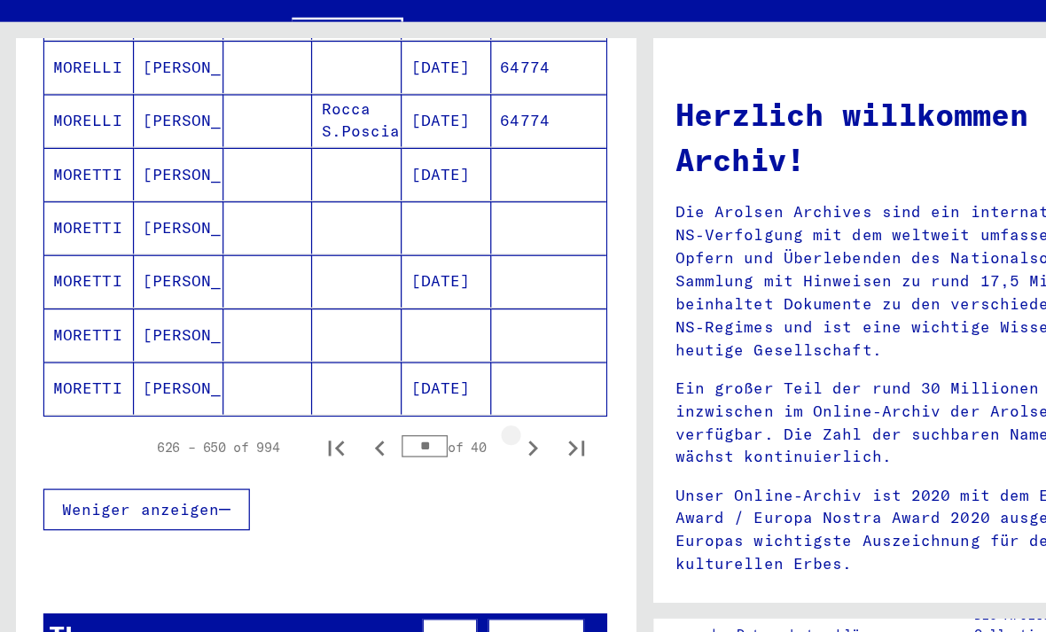
click at [426, 418] on icon "Next page" at bounding box center [432, 430] width 25 height 25
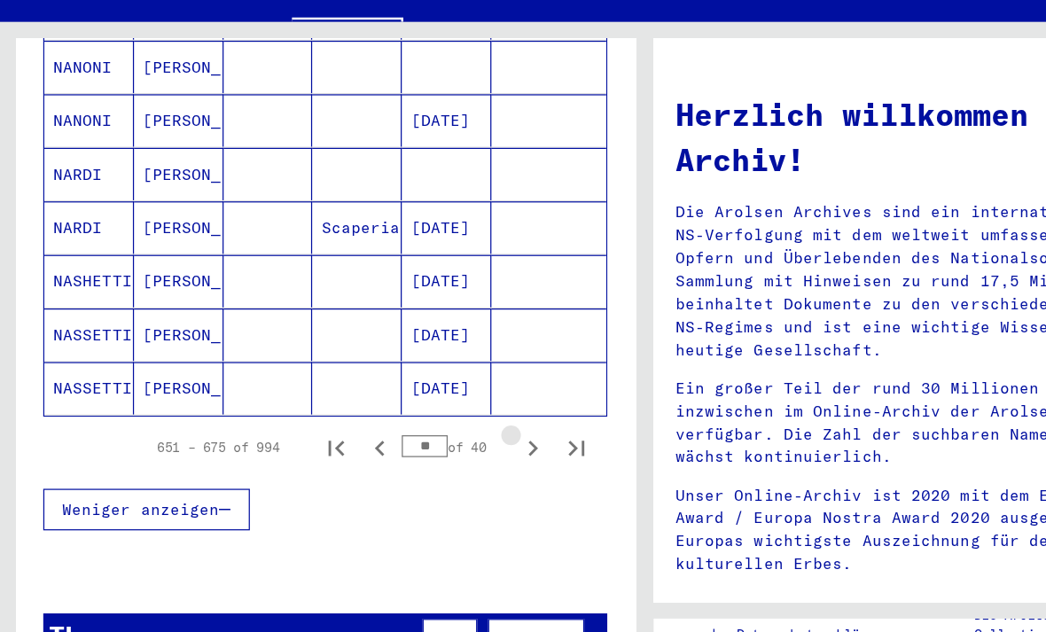
click at [427, 418] on icon "Next page" at bounding box center [432, 430] width 25 height 25
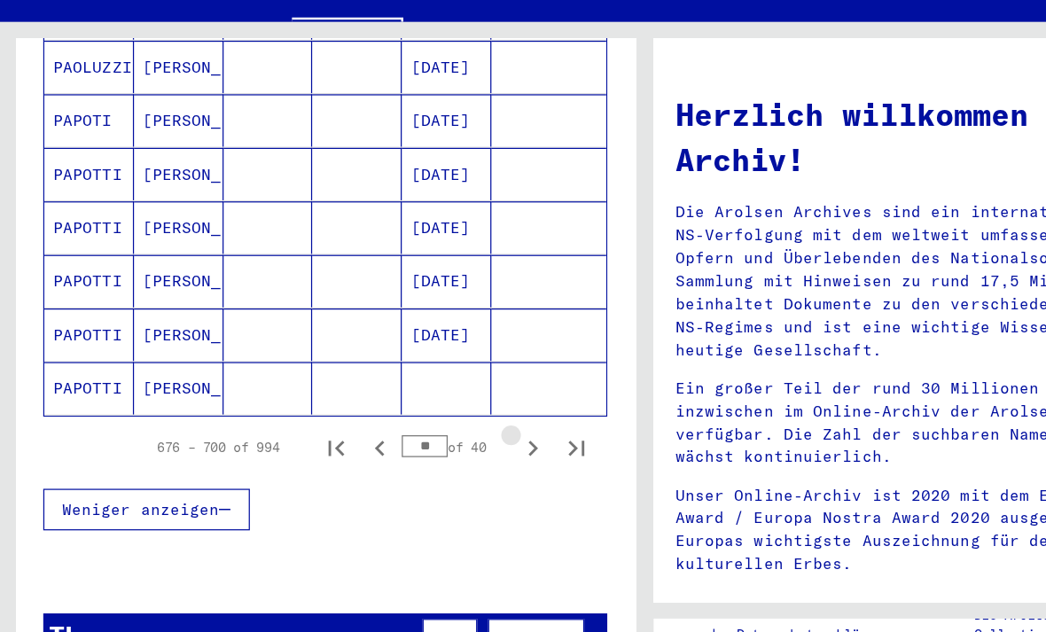
click at [426, 418] on icon "Next page" at bounding box center [432, 430] width 25 height 25
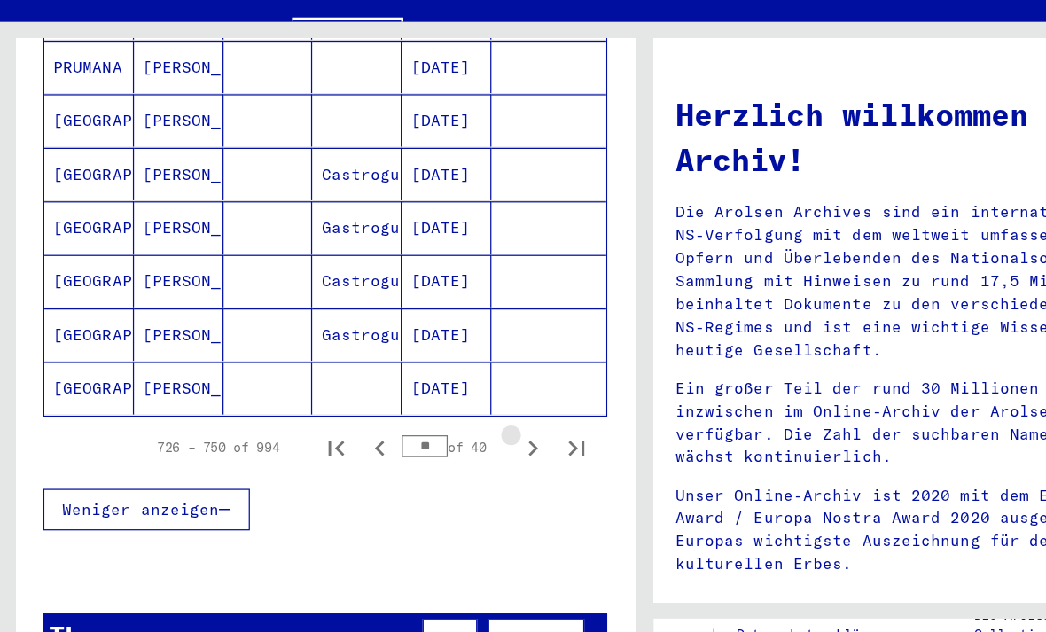
click at [427, 418] on icon "Next page" at bounding box center [432, 430] width 25 height 25
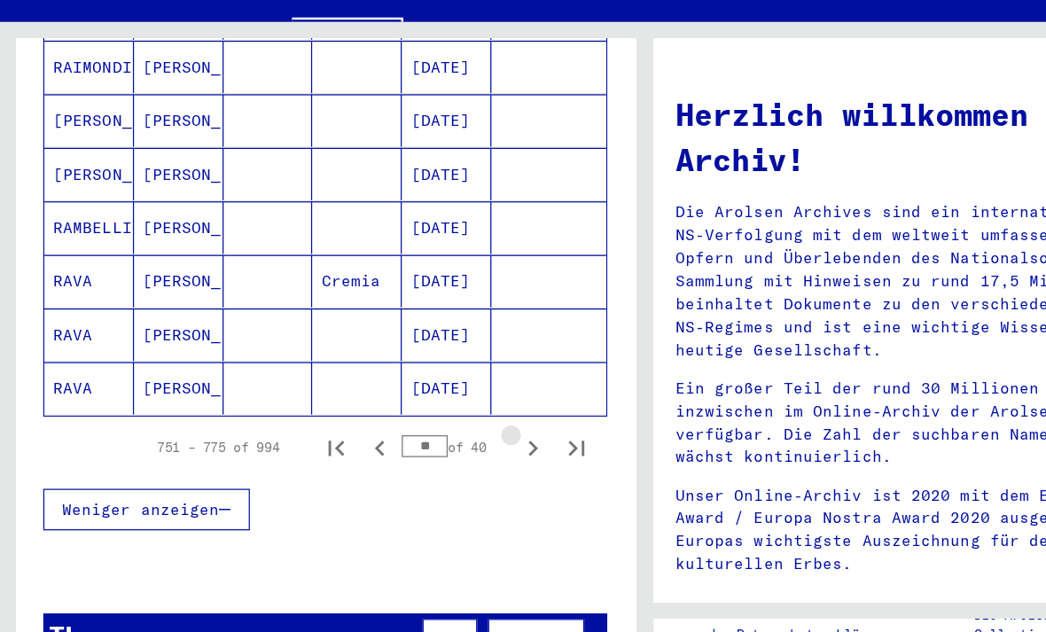
click at [429, 418] on icon "Next page" at bounding box center [432, 430] width 25 height 25
click at [430, 424] on icon "Next page" at bounding box center [433, 430] width 8 height 12
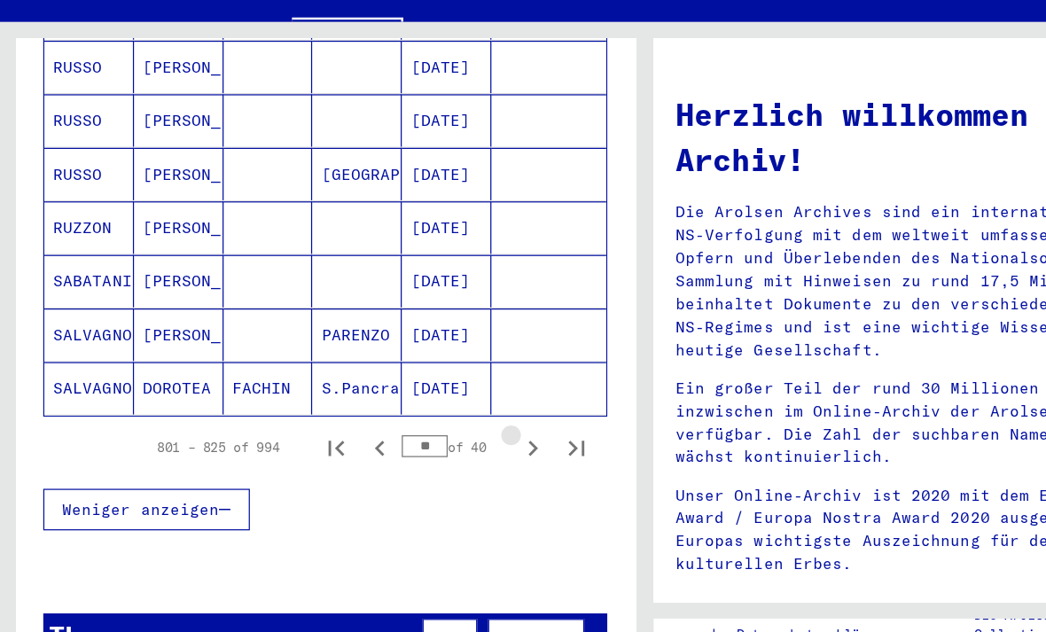
click at [432, 424] on icon "Next page" at bounding box center [433, 430] width 8 height 12
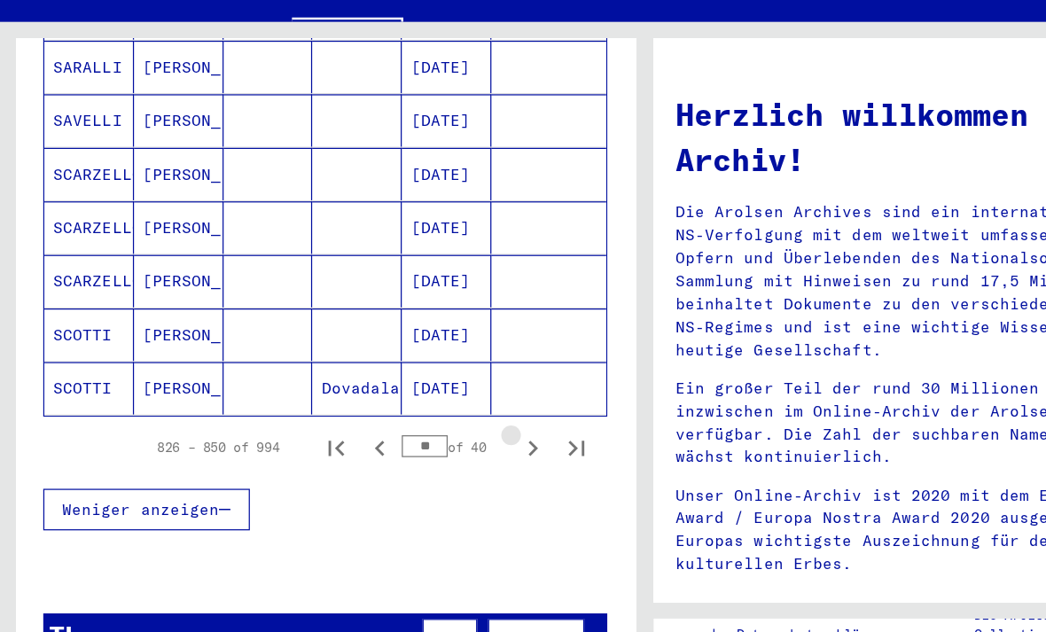
click at [428, 418] on icon "Next page" at bounding box center [432, 430] width 25 height 25
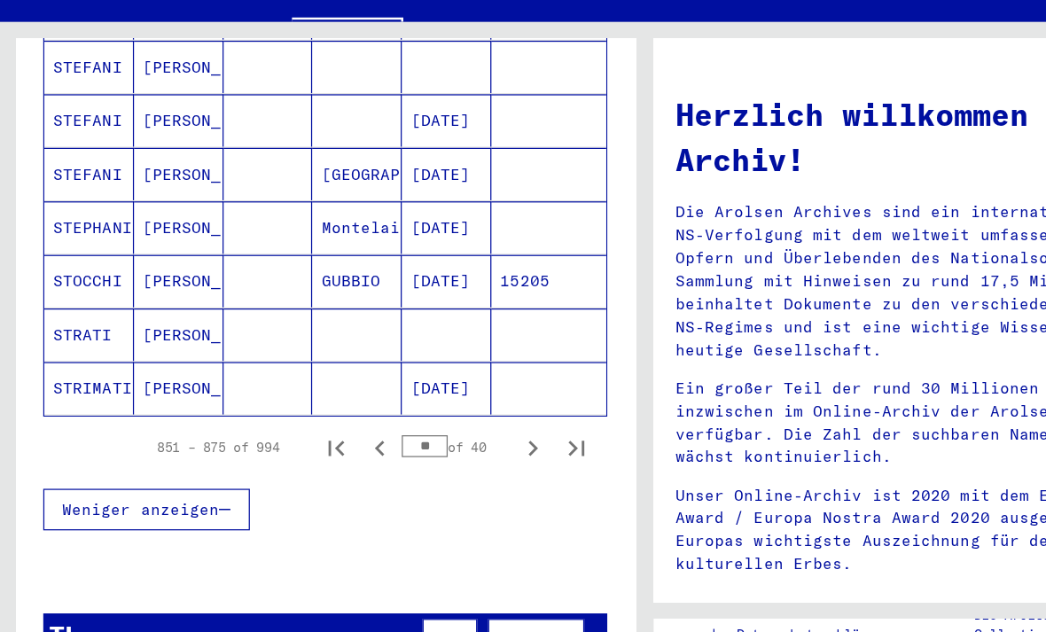
click at [431, 418] on icon "Next page" at bounding box center [432, 430] width 25 height 25
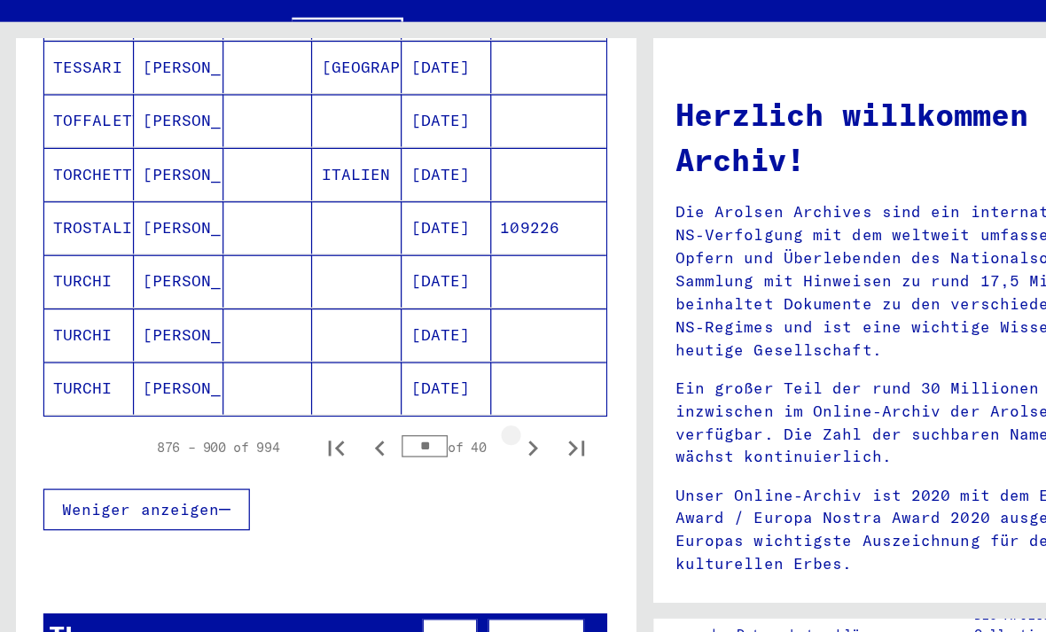
click at [429, 418] on icon "Next page" at bounding box center [432, 430] width 25 height 25
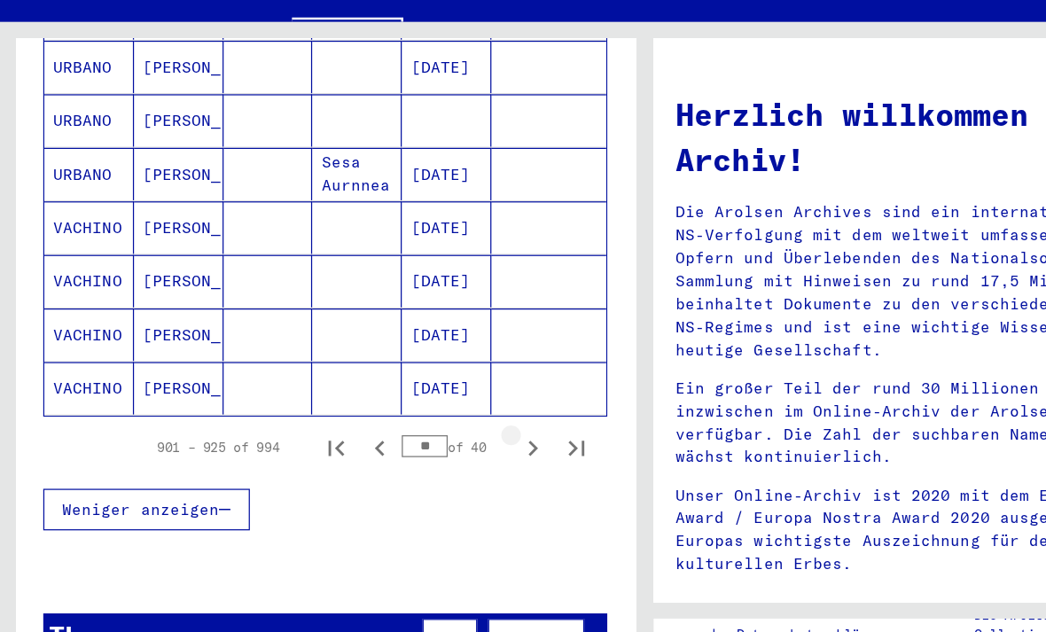
click at [431, 418] on icon "Next page" at bounding box center [432, 430] width 25 height 25
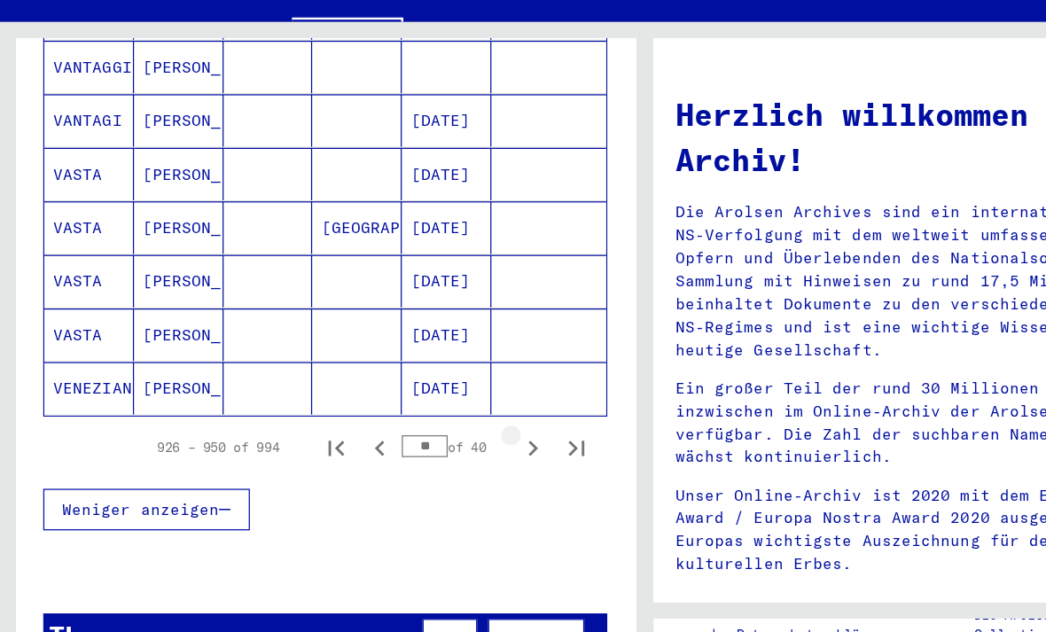
click at [431, 424] on icon "Next page" at bounding box center [433, 430] width 8 height 12
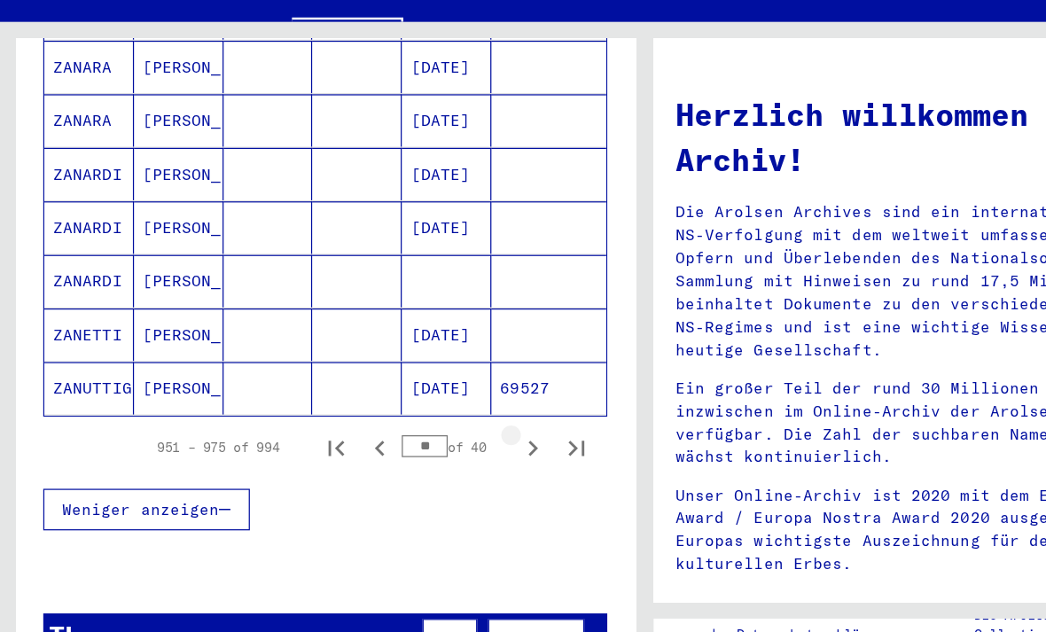
click at [433, 418] on icon "Next page" at bounding box center [432, 430] width 25 height 25
type input "**"
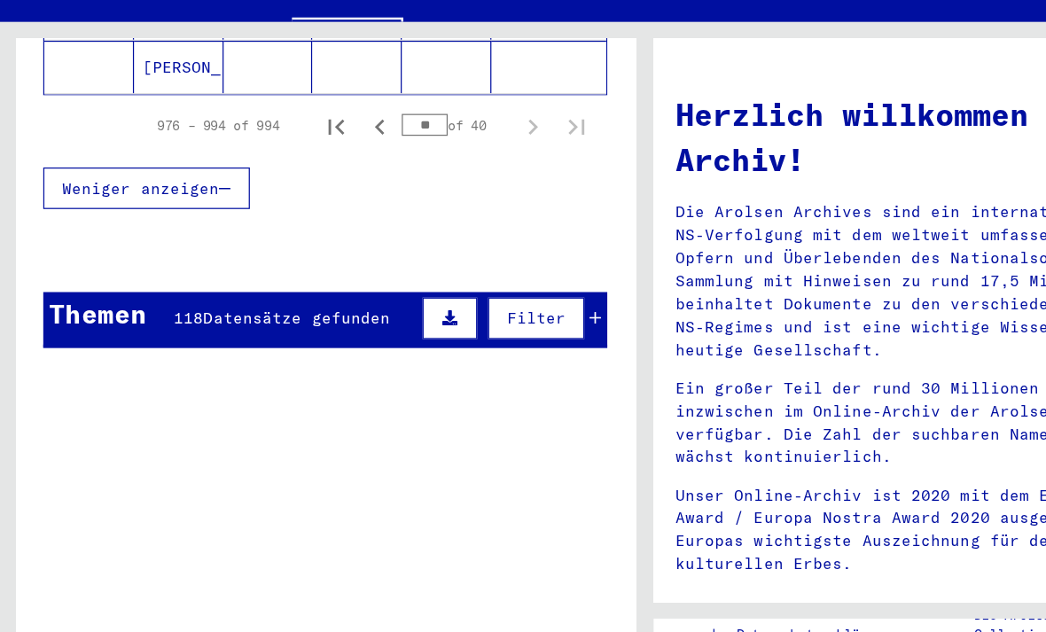
click at [431, 381] on td "Inhaftierungsdokumente > Lager und Ghettos > Lager in [GEOGRAPHIC_DATA] und [GE…" at bounding box center [327, 422] width 331 height 82
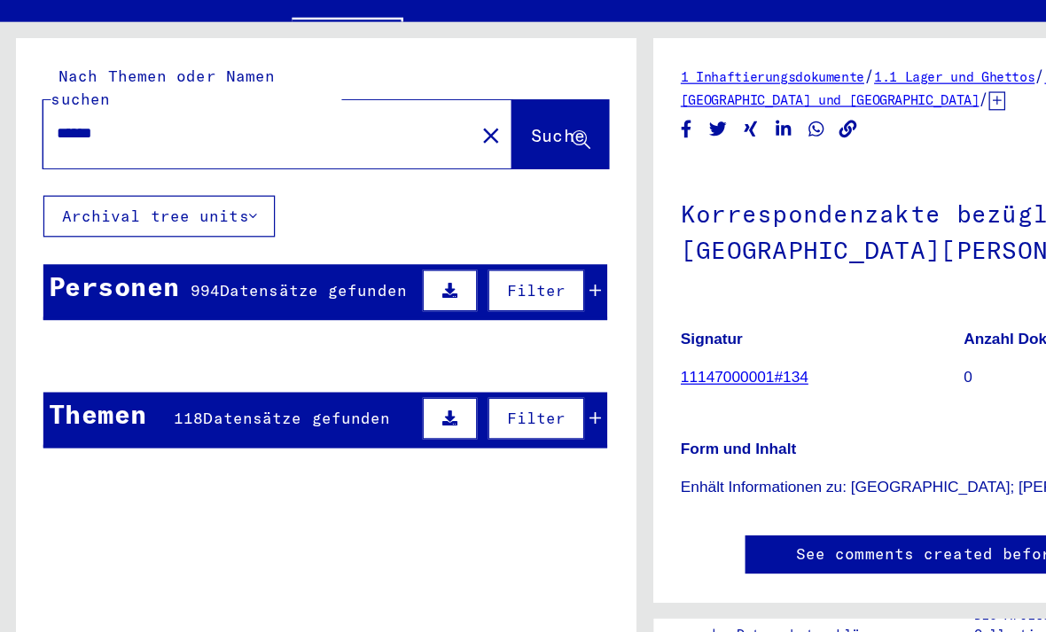
click at [133, 167] on input "******" at bounding box center [209, 176] width 327 height 19
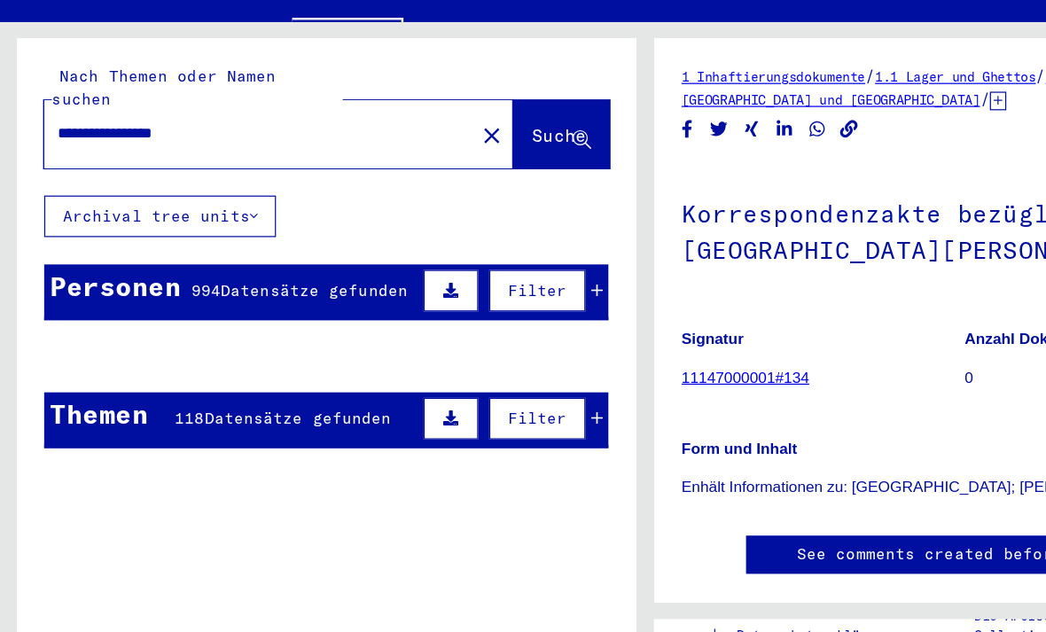
click at [448, 168] on span "Suche" at bounding box center [453, 177] width 44 height 18
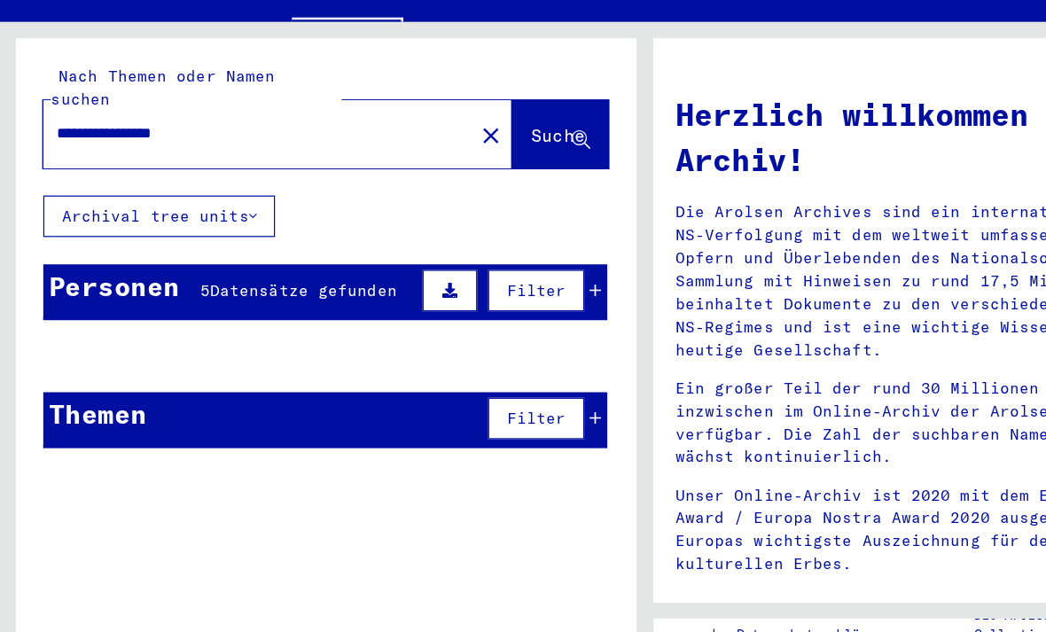
click at [456, 168] on span "Suche" at bounding box center [453, 177] width 44 height 18
click at [459, 168] on span "Suche" at bounding box center [453, 177] width 44 height 18
click at [80, 167] on input "**********" at bounding box center [204, 176] width 316 height 19
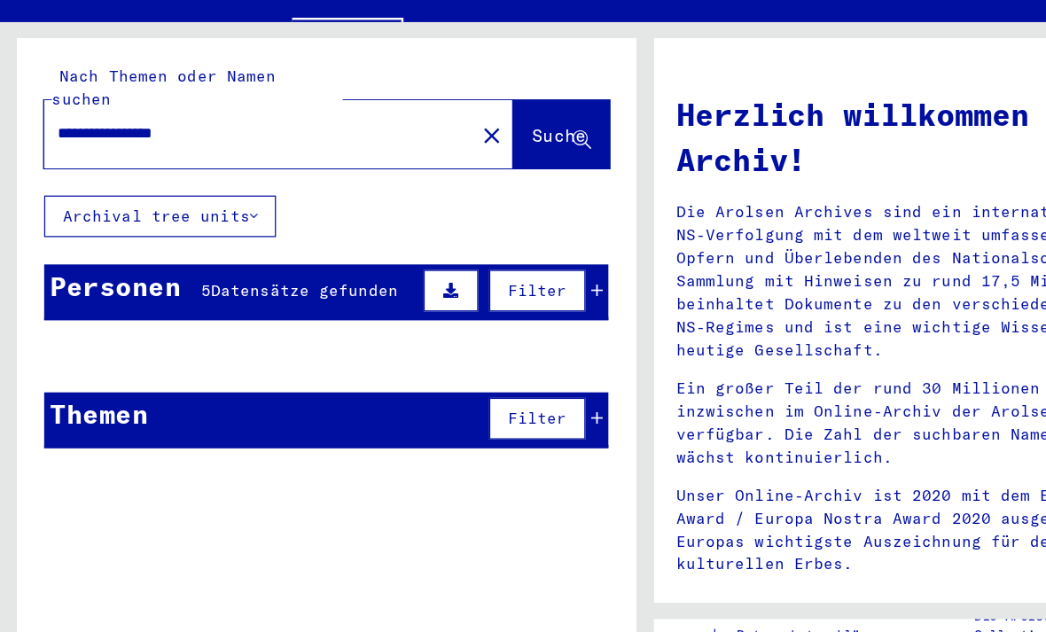
click at [73, 167] on input "**********" at bounding box center [204, 176] width 316 height 19
click at [56, 167] on input "**********" at bounding box center [204, 176] width 316 height 19
click at [171, 167] on input "**********" at bounding box center [204, 176] width 316 height 19
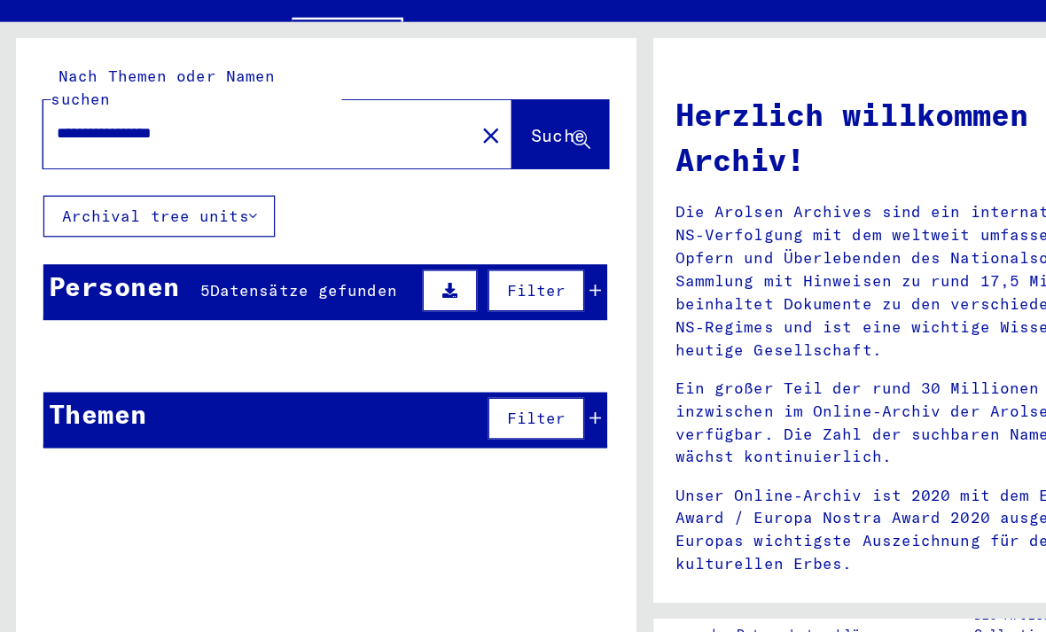
click at [63, 167] on input "**********" at bounding box center [204, 176] width 316 height 19
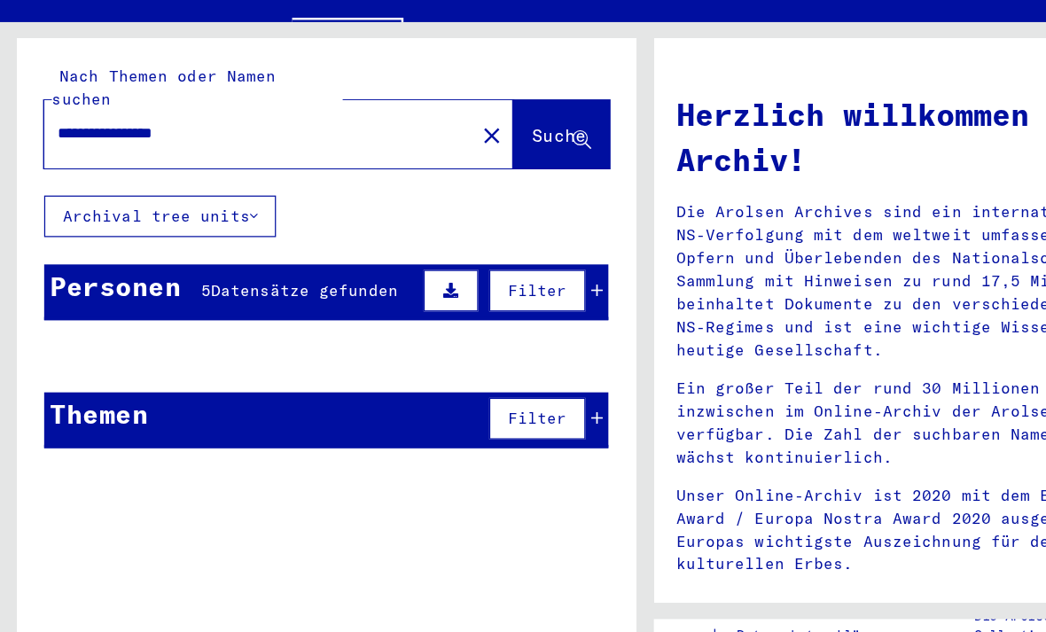
click at [82, 167] on input "**********" at bounding box center [204, 176] width 316 height 19
click at [90, 167] on input "**********" at bounding box center [204, 176] width 316 height 19
click at [163, 167] on input "**********" at bounding box center [204, 176] width 316 height 19
type input "**********"
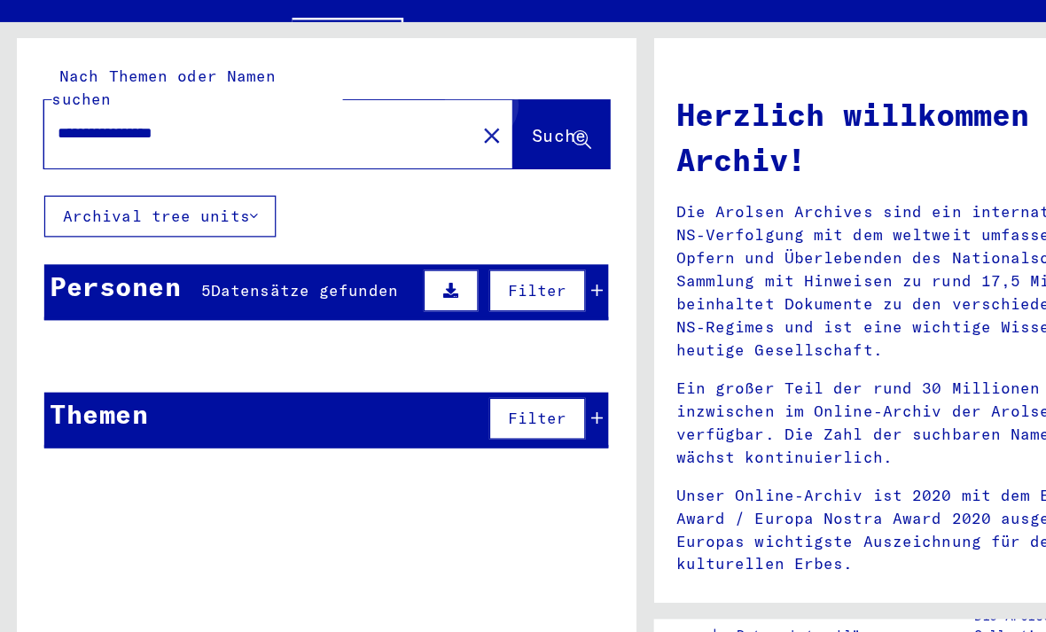
click at [454, 168] on span "Suche" at bounding box center [453, 177] width 44 height 18
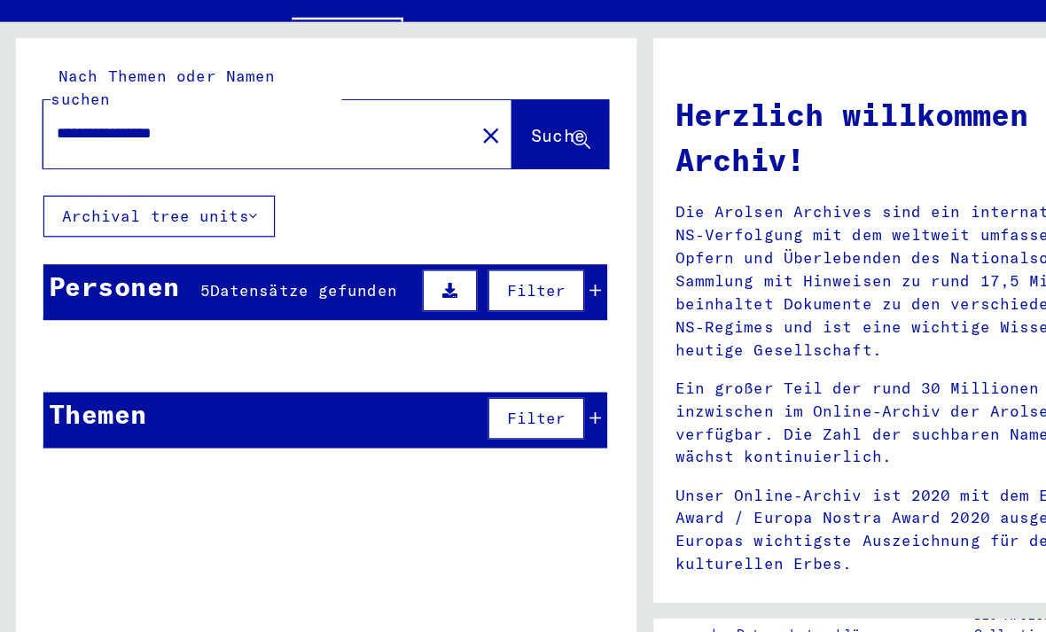
click at [469, 174] on icon at bounding box center [470, 181] width 15 height 15
click at [463, 174] on icon at bounding box center [470, 181] width 15 height 15
click at [456, 168] on span "Suche" at bounding box center [453, 177] width 44 height 18
click at [219, 167] on input "**********" at bounding box center [204, 176] width 316 height 19
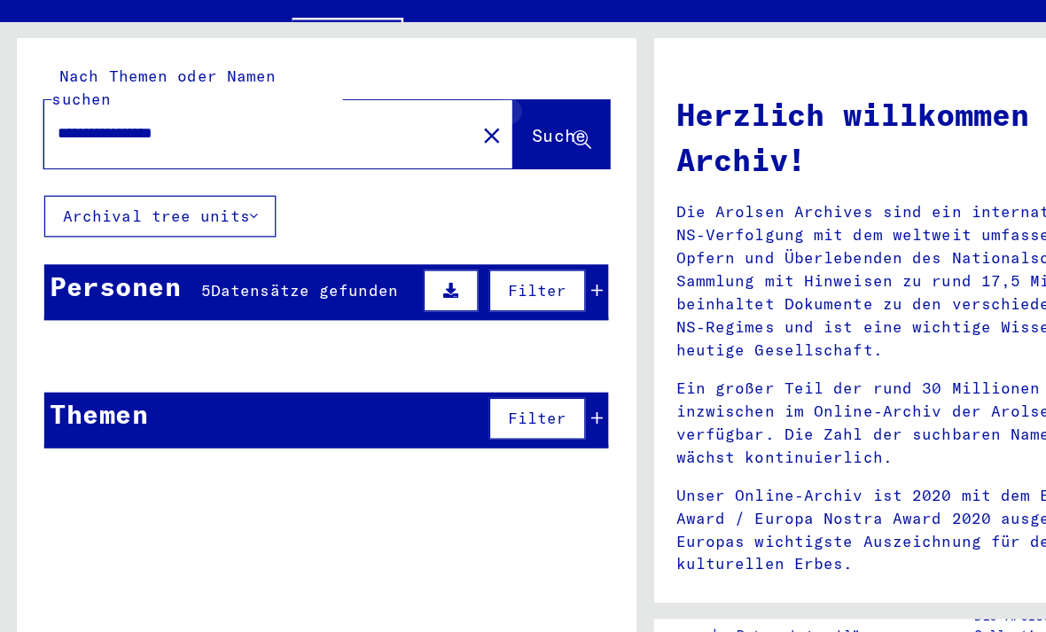
click at [475, 174] on icon at bounding box center [470, 181] width 15 height 15
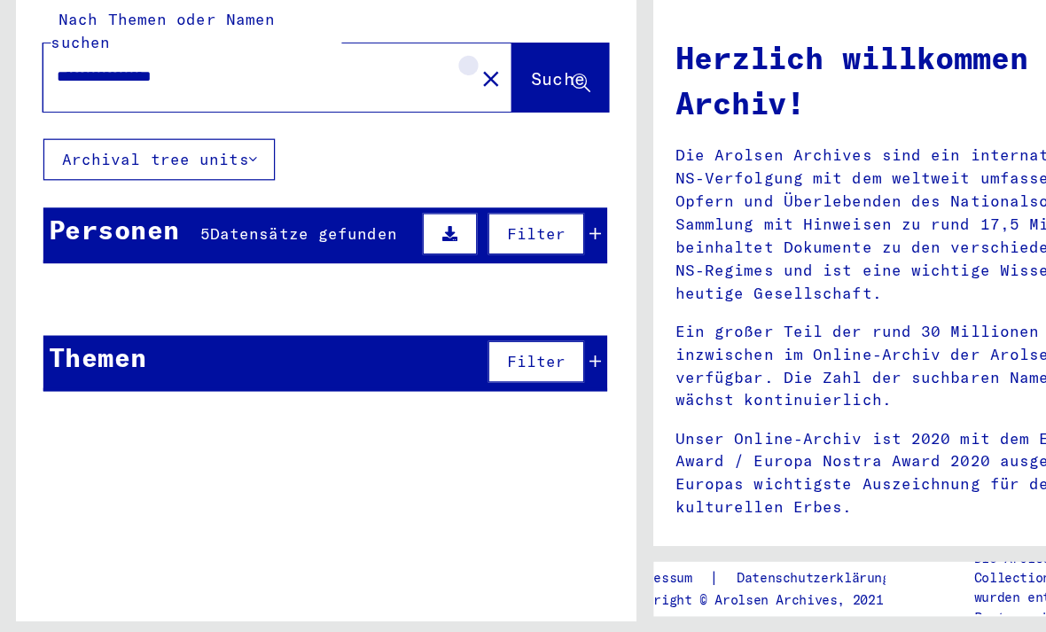
click at [387, 167] on mat-icon "close" at bounding box center [397, 177] width 21 height 21
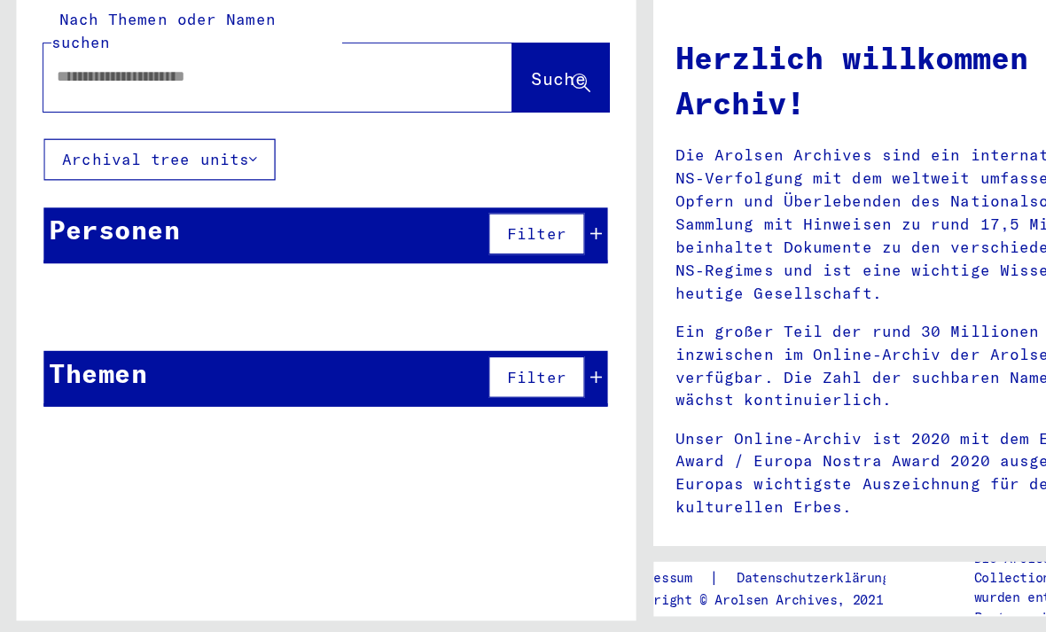
click at [369, 149] on div at bounding box center [225, 176] width 380 height 55
click at [375, 149] on div at bounding box center [225, 176] width 380 height 55
click at [382, 149] on div at bounding box center [225, 176] width 380 height 55
click at [204, 237] on icon at bounding box center [205, 243] width 6 height 12
